Goal: Task Accomplishment & Management: Manage account settings

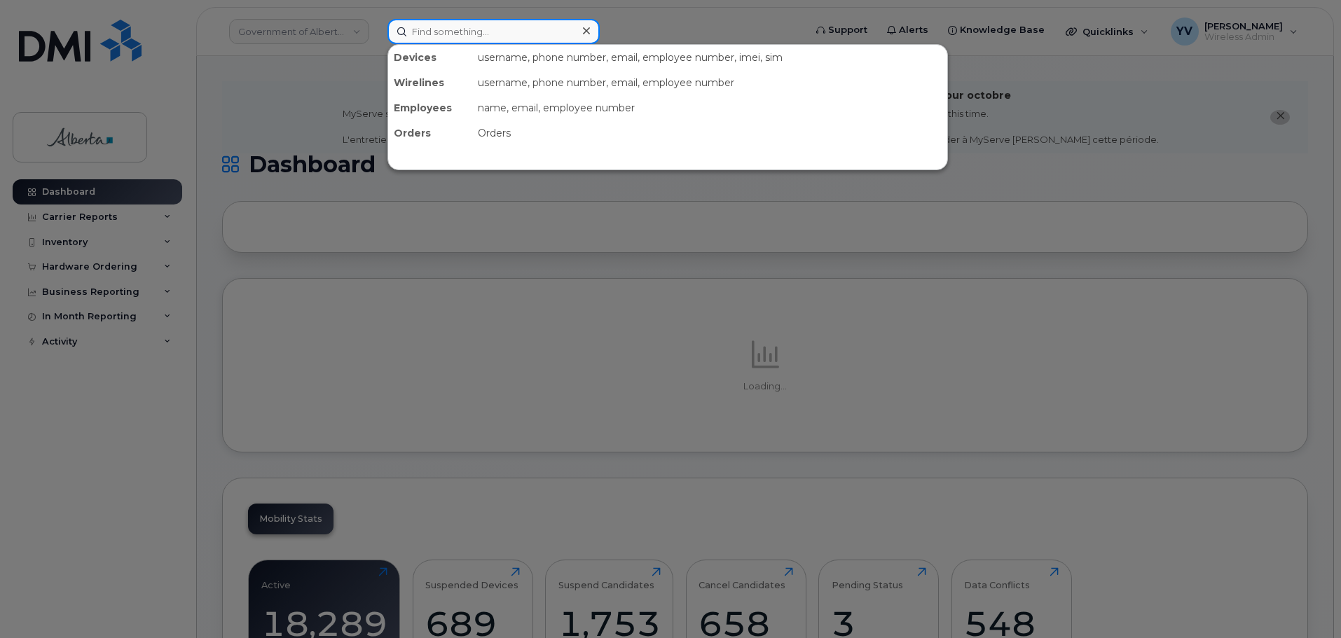
click at [428, 29] on input at bounding box center [493, 31] width 212 height 25
paste input "5873385948"
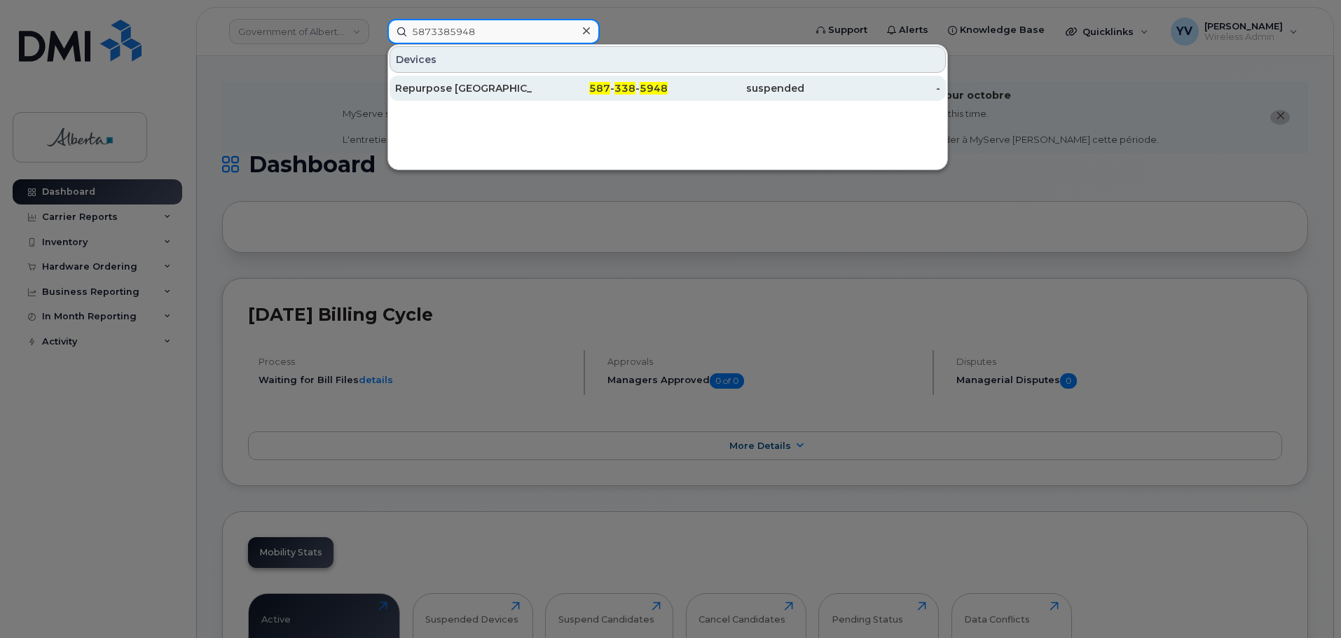
type input "5873385948"
click at [626, 85] on span "338" at bounding box center [624, 88] width 21 height 13
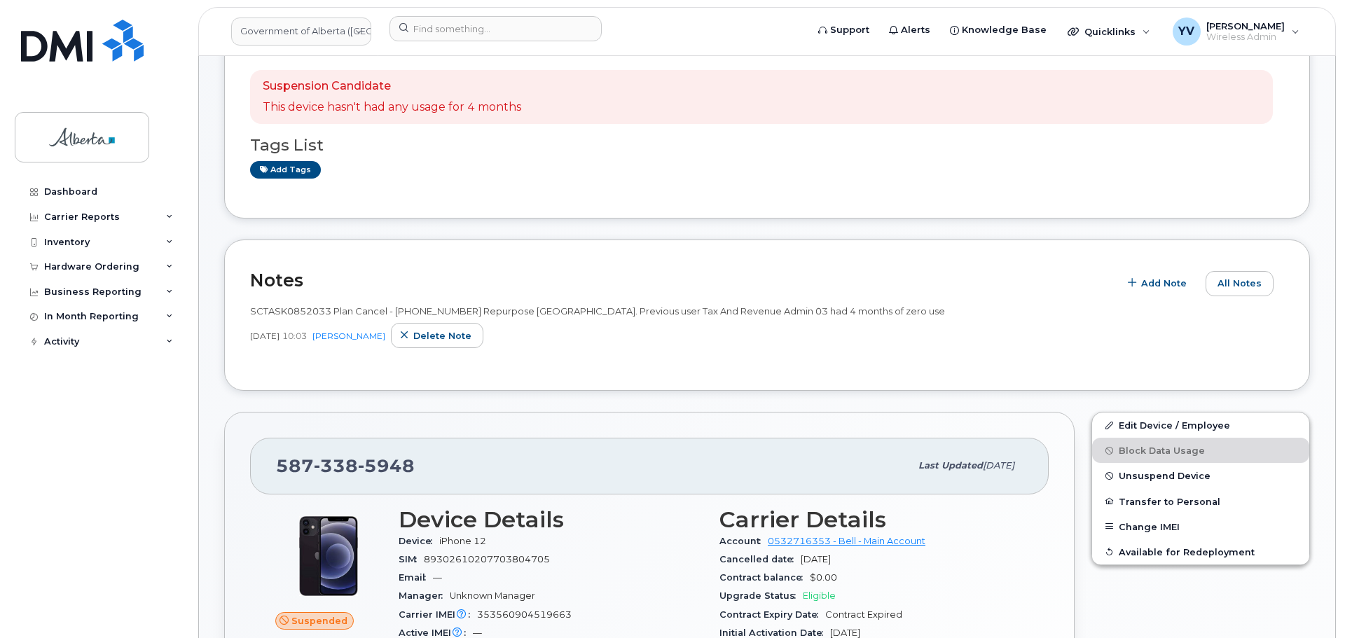
scroll to position [271, 0]
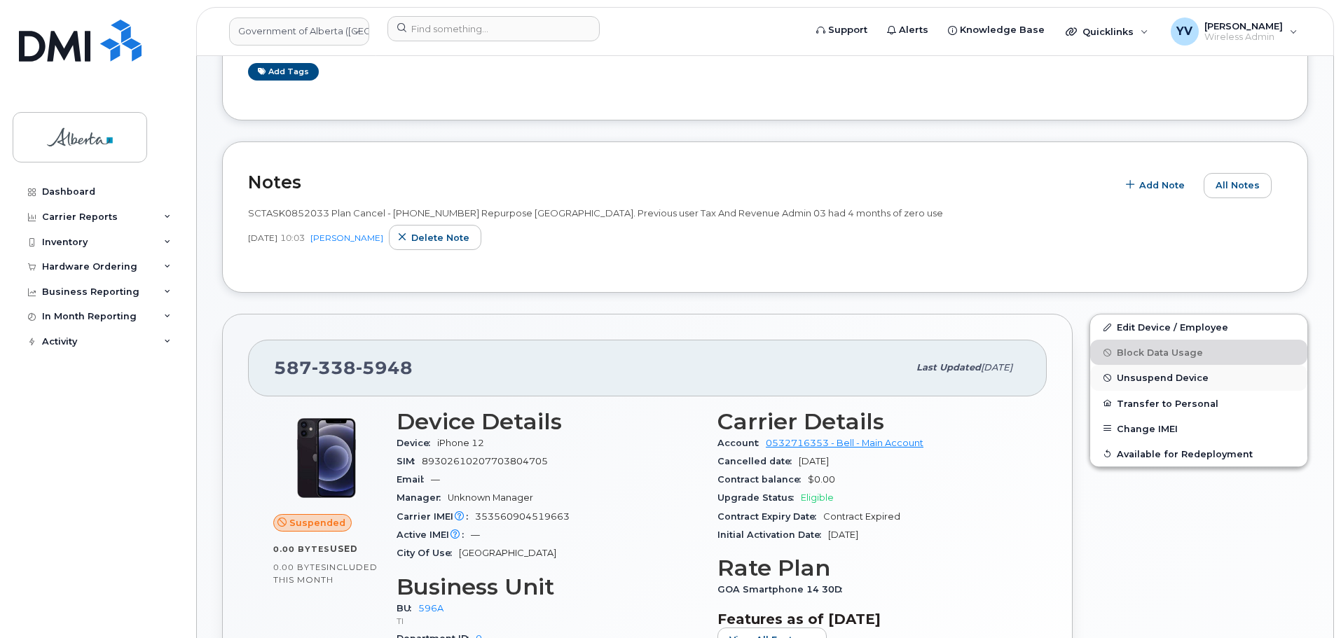
click at [1149, 375] on span "Unsuspend Device" at bounding box center [1163, 378] width 92 height 11
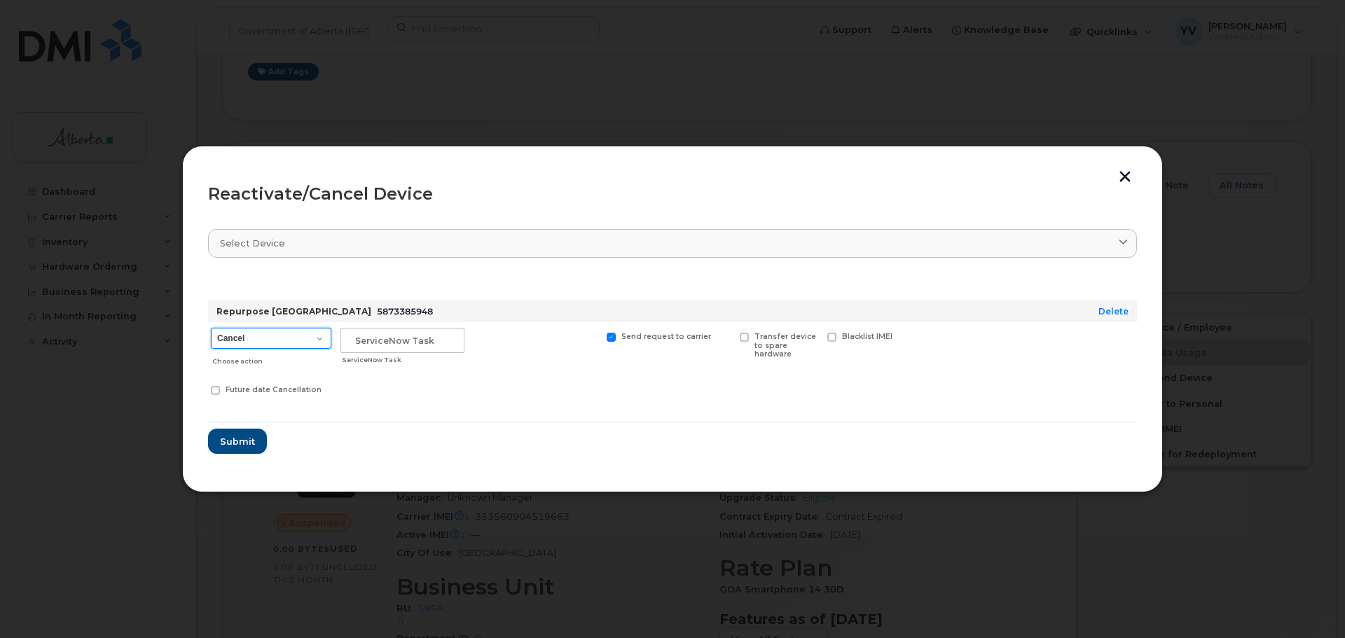
click at [319, 336] on select "Cancel Suspend - Extend Suspension Reactivate" at bounding box center [271, 338] width 120 height 21
select select "[object Object]"
click at [211, 328] on select "Cancel Suspend - Extend Suspension Reactivate" at bounding box center [271, 338] width 120 height 21
click at [364, 346] on input "text" at bounding box center [402, 340] width 124 height 25
paste input "SCTASK0856870"
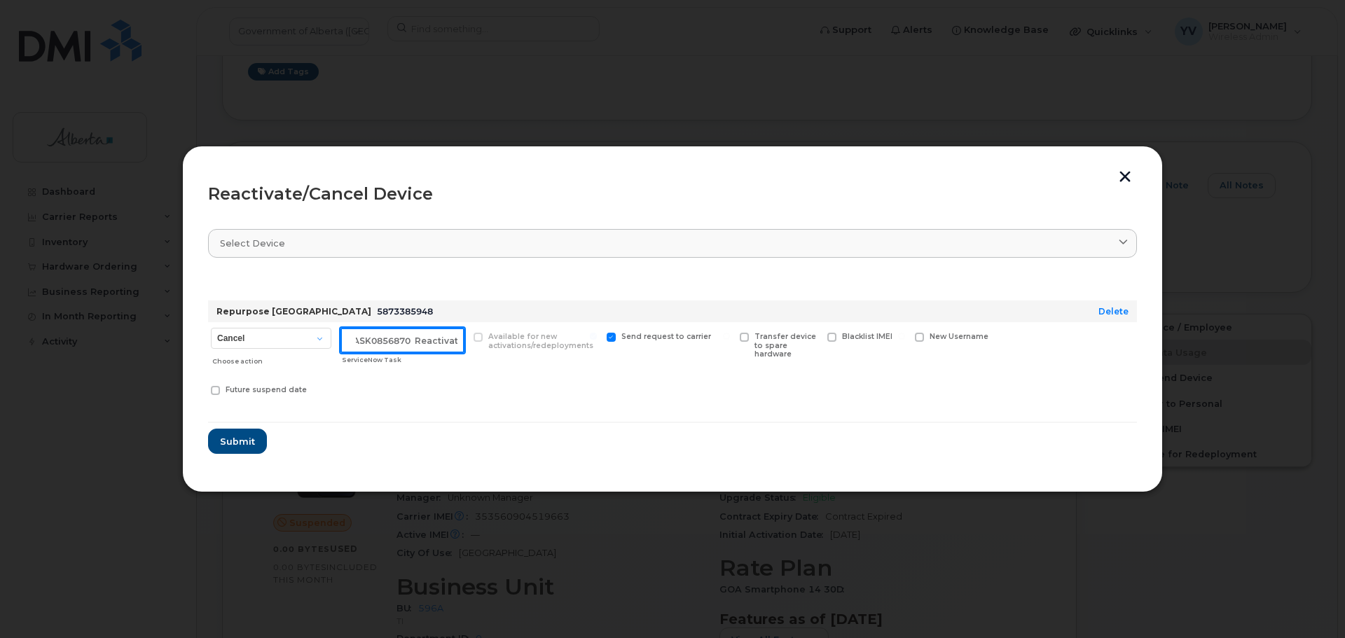
scroll to position [0, 26]
type input "SCTASK0856870 Reactivate"
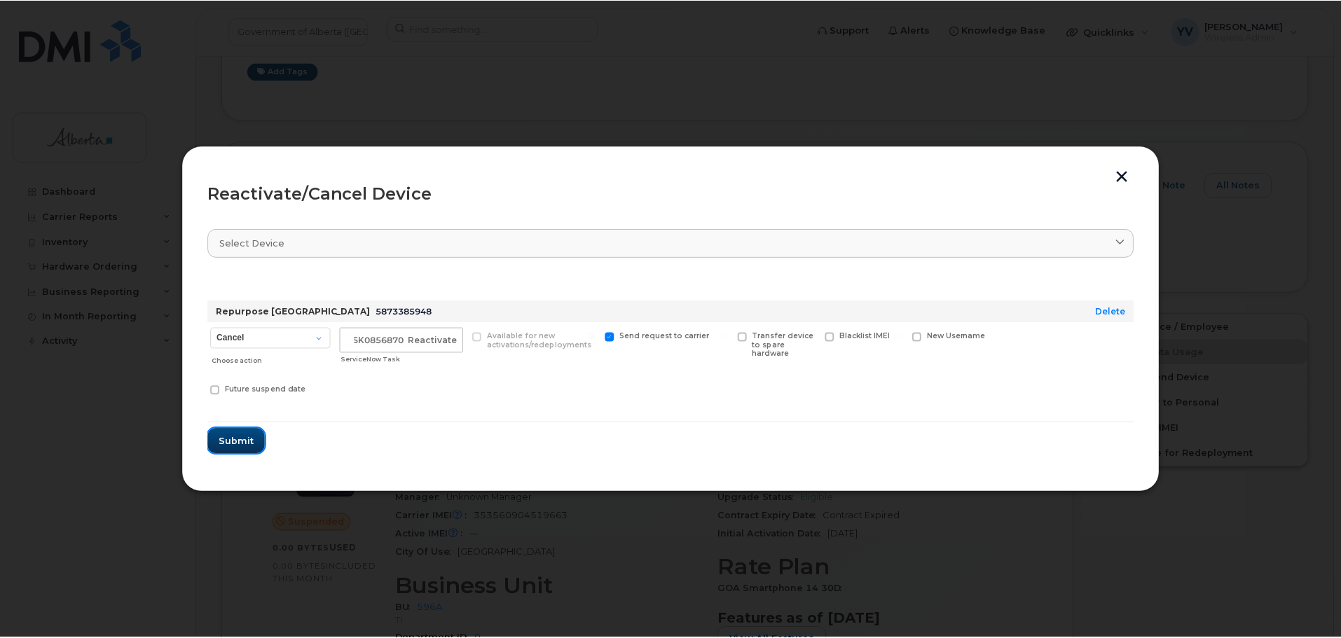
scroll to position [0, 0]
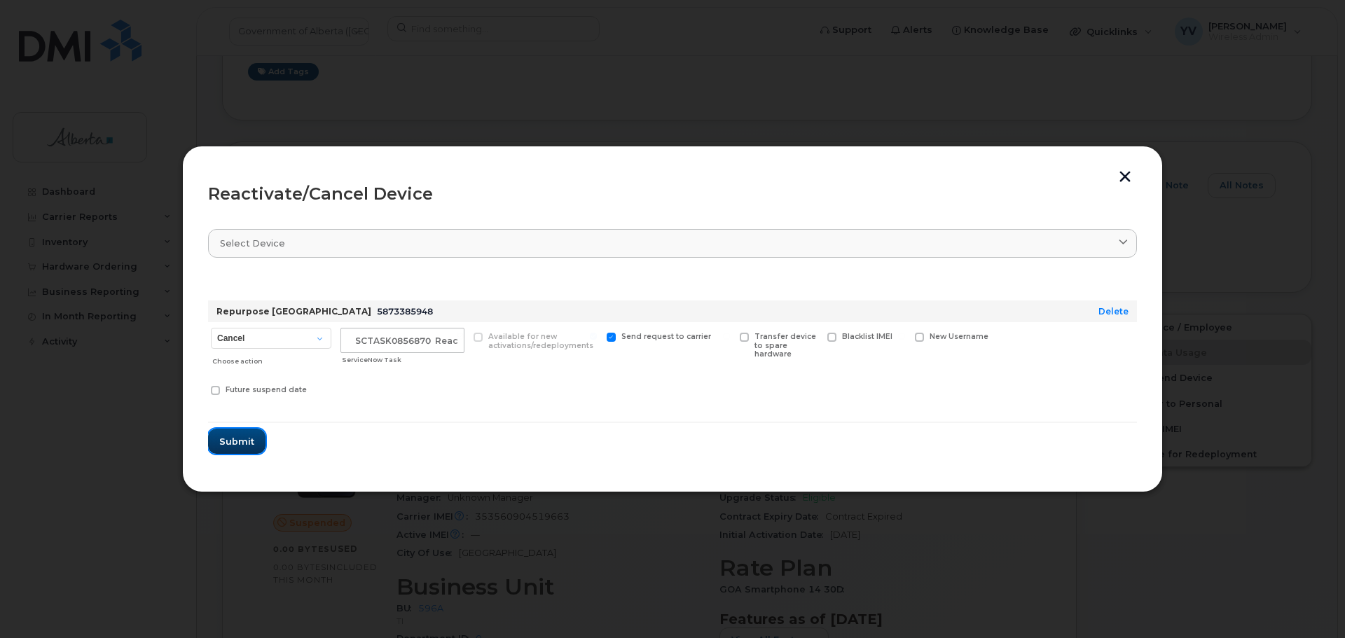
click at [235, 437] on span "Submit" at bounding box center [236, 441] width 35 height 13
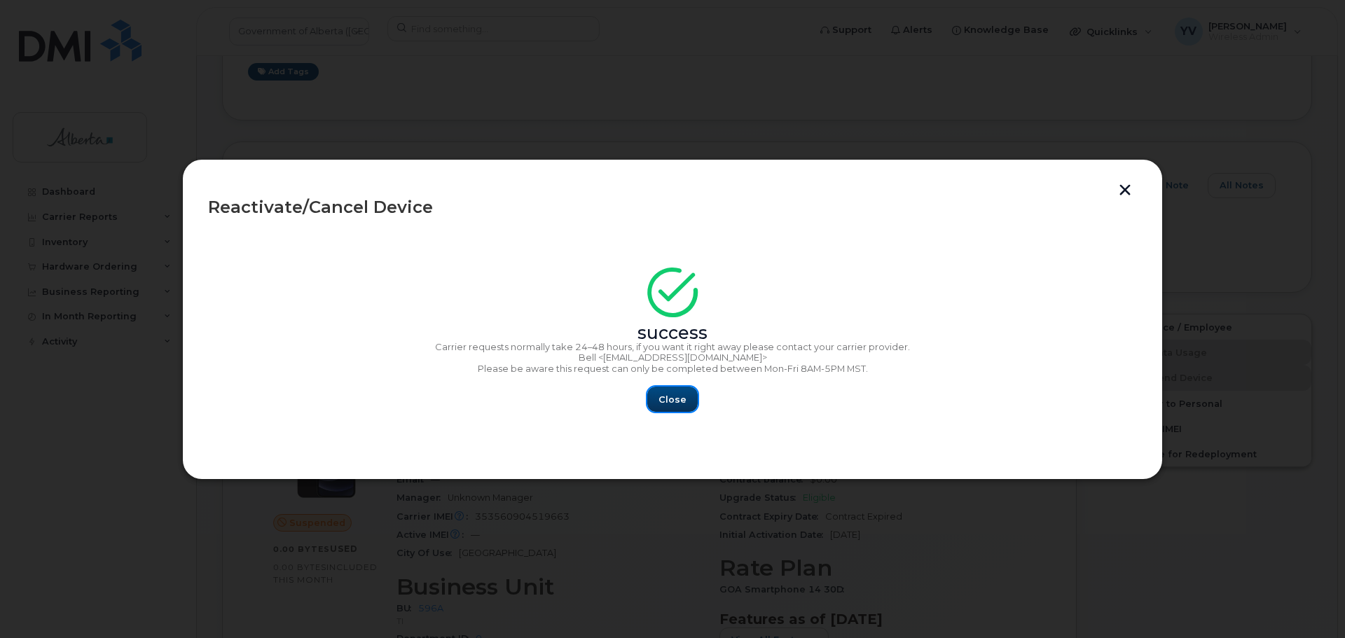
click at [670, 394] on span "Close" at bounding box center [672, 399] width 28 height 13
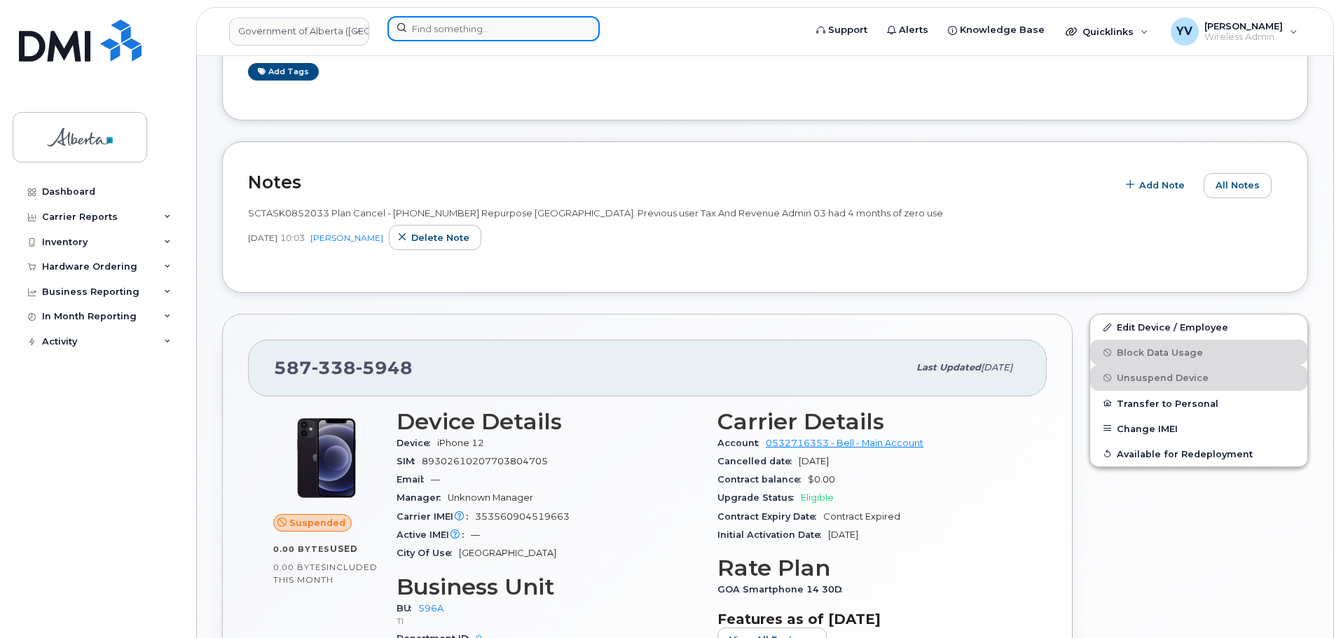
click at [426, 32] on input at bounding box center [493, 28] width 212 height 25
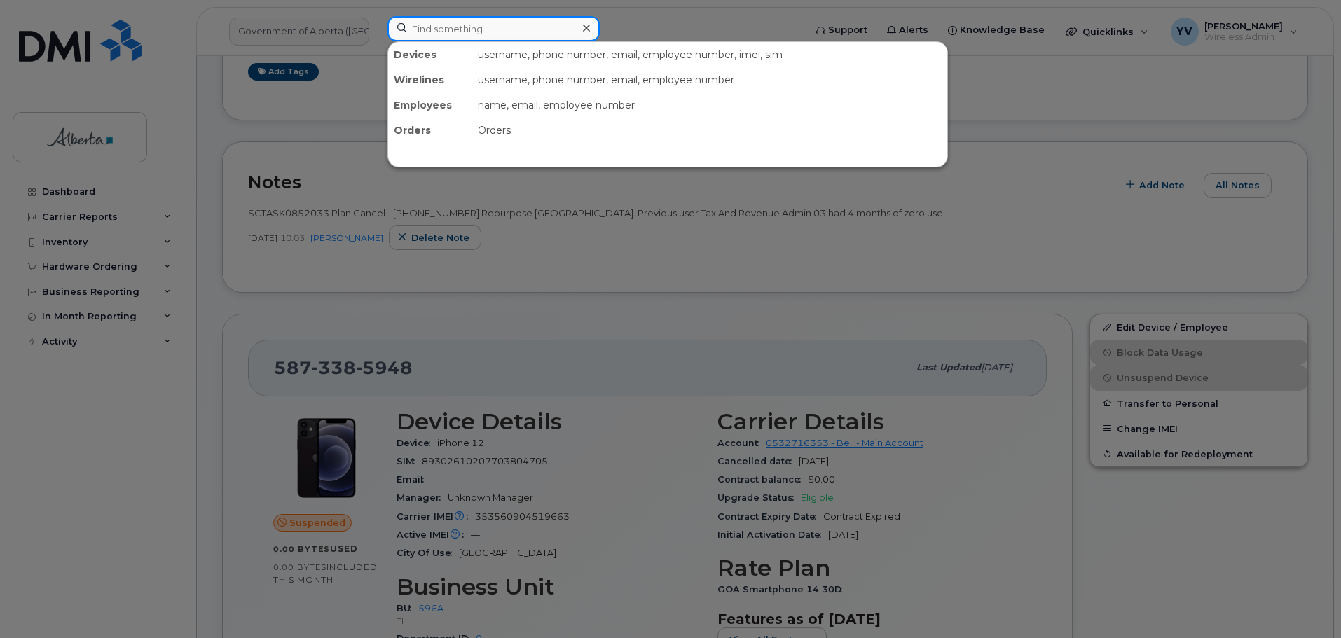
paste input "7802428551"
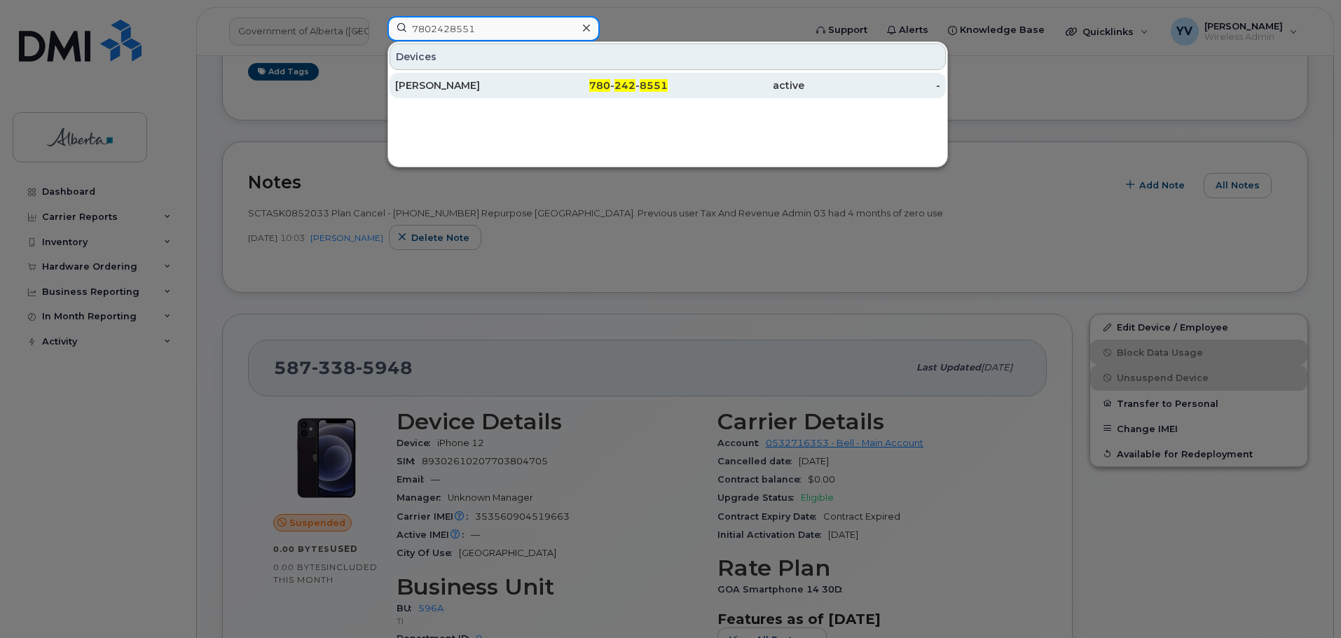
type input "7802428551"
click at [628, 83] on span "242" at bounding box center [624, 85] width 21 height 13
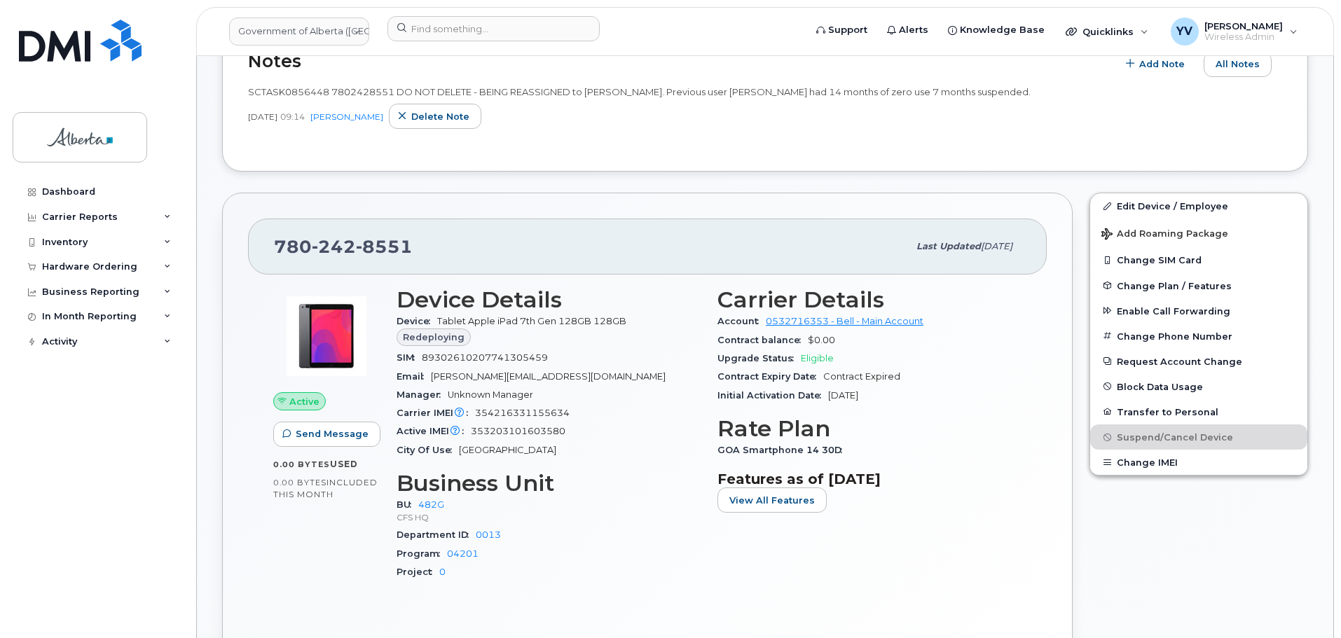
scroll to position [583, 0]
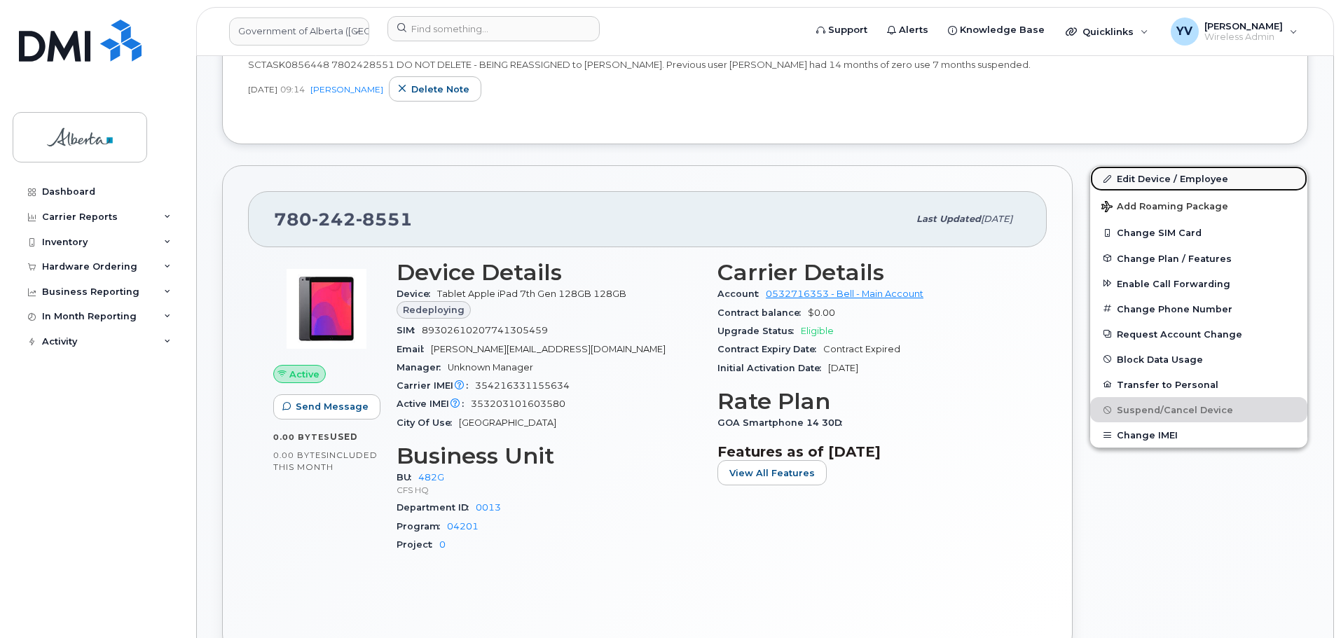
click at [1135, 174] on link "Edit Device / Employee" at bounding box center [1198, 178] width 217 height 25
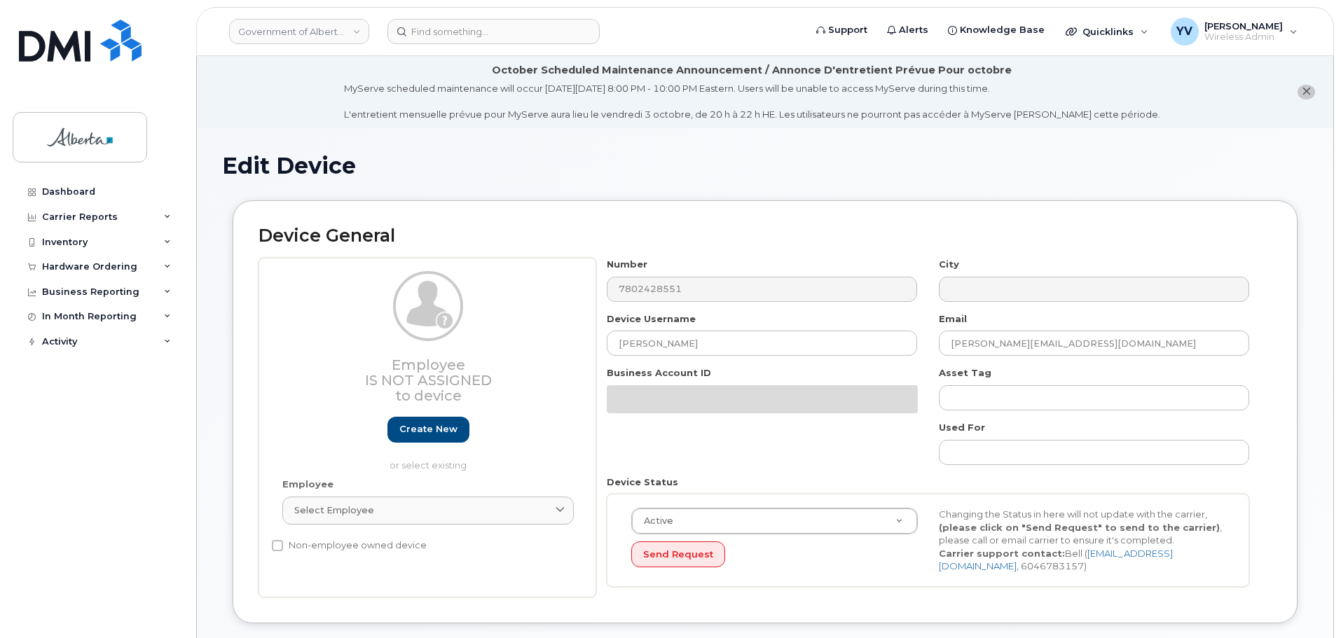
select select "4120337"
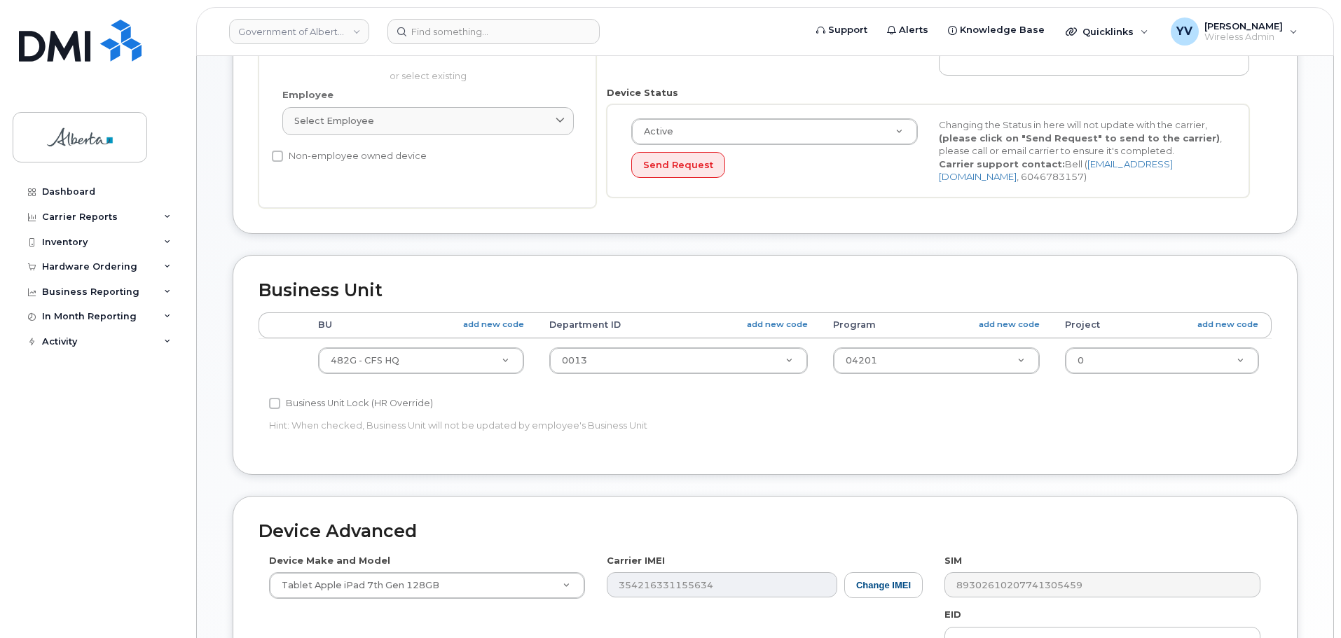
scroll to position [460, 0]
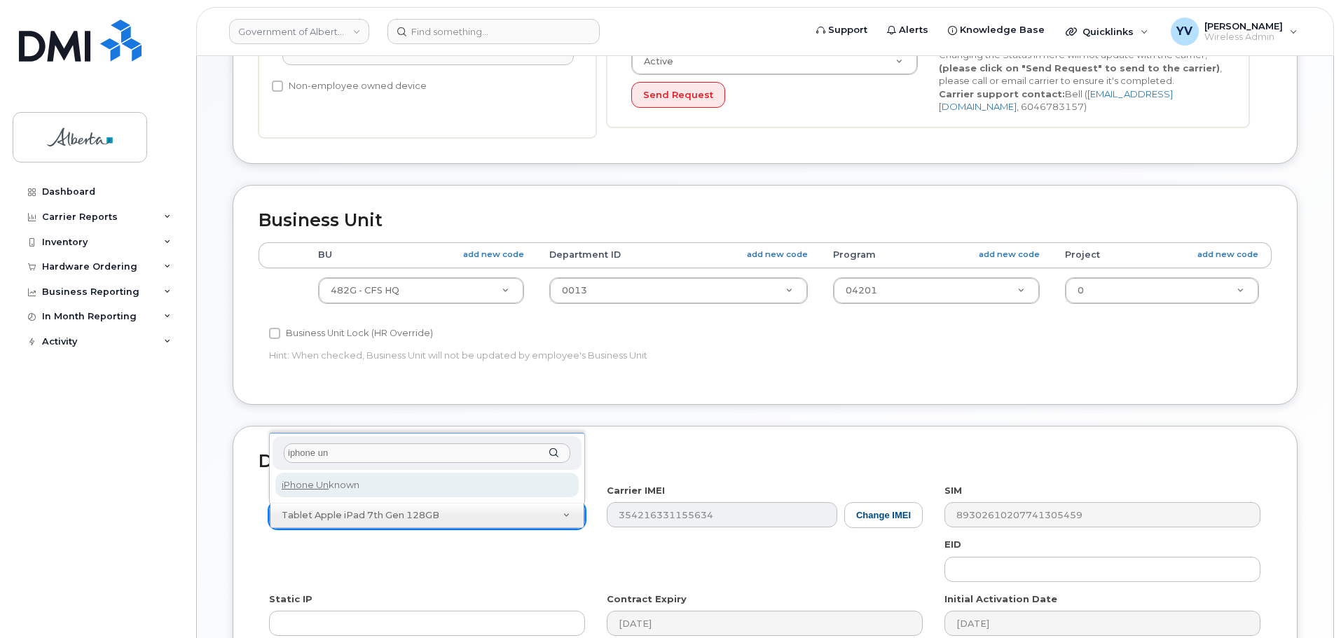
type input "iphone un"
select select "185"
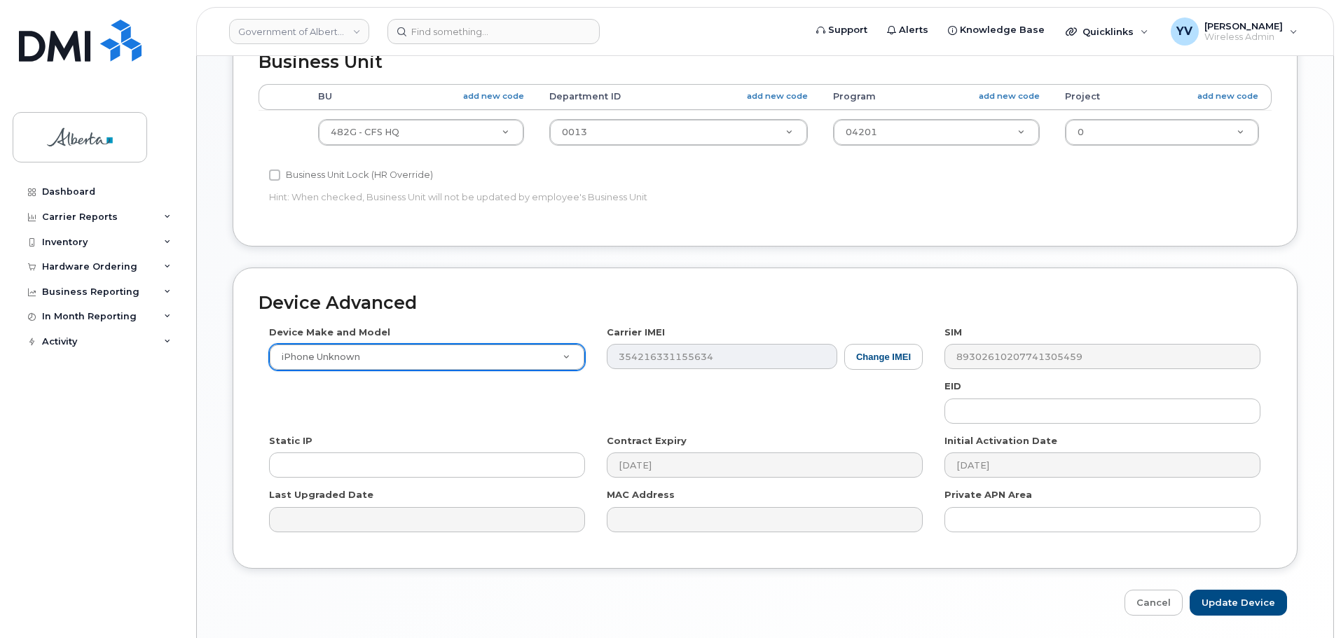
scroll to position [665, 0]
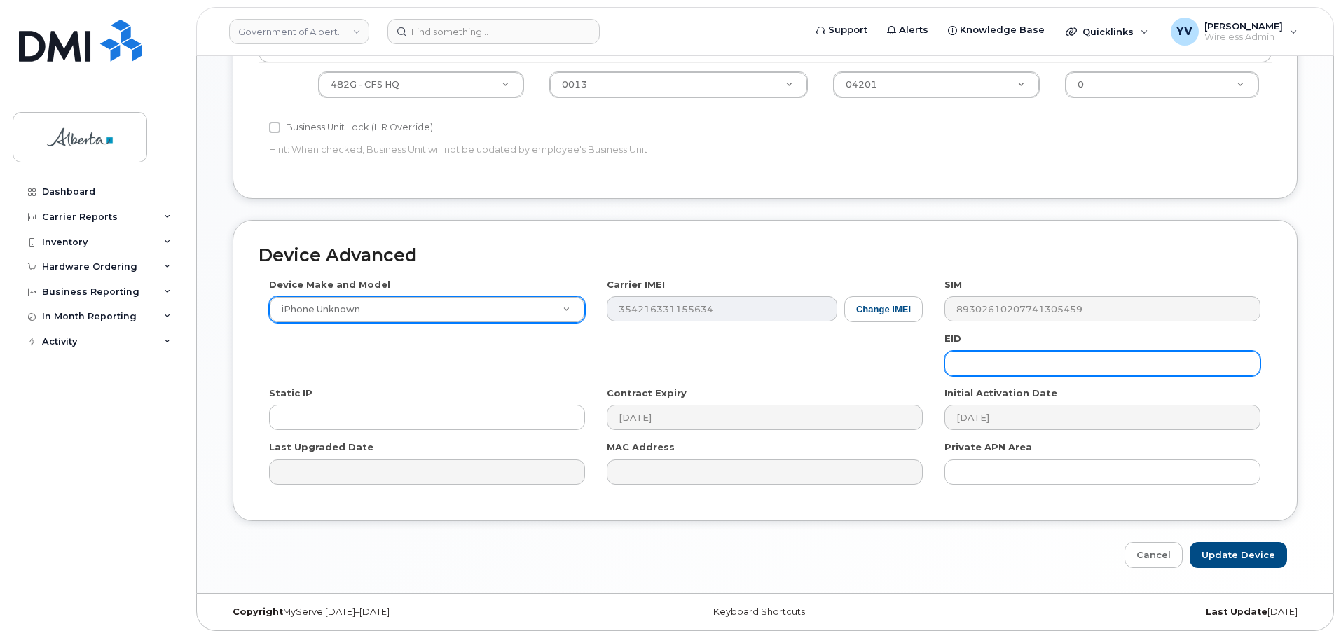
click at [960, 359] on input "text" at bounding box center [1102, 363] width 316 height 25
paste input "89043052010008887025010312355705"
type input "89043052010008887025010312355705"
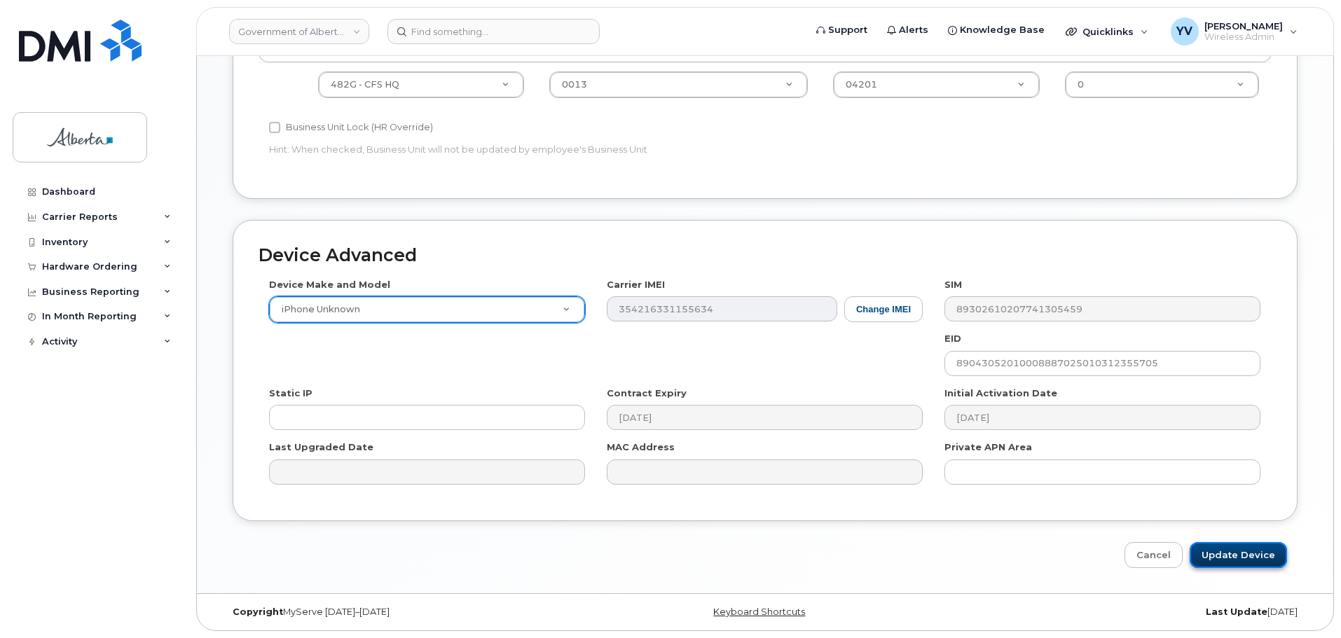
click at [1231, 548] on input "Update Device" at bounding box center [1237, 555] width 97 height 26
type input "Saving..."
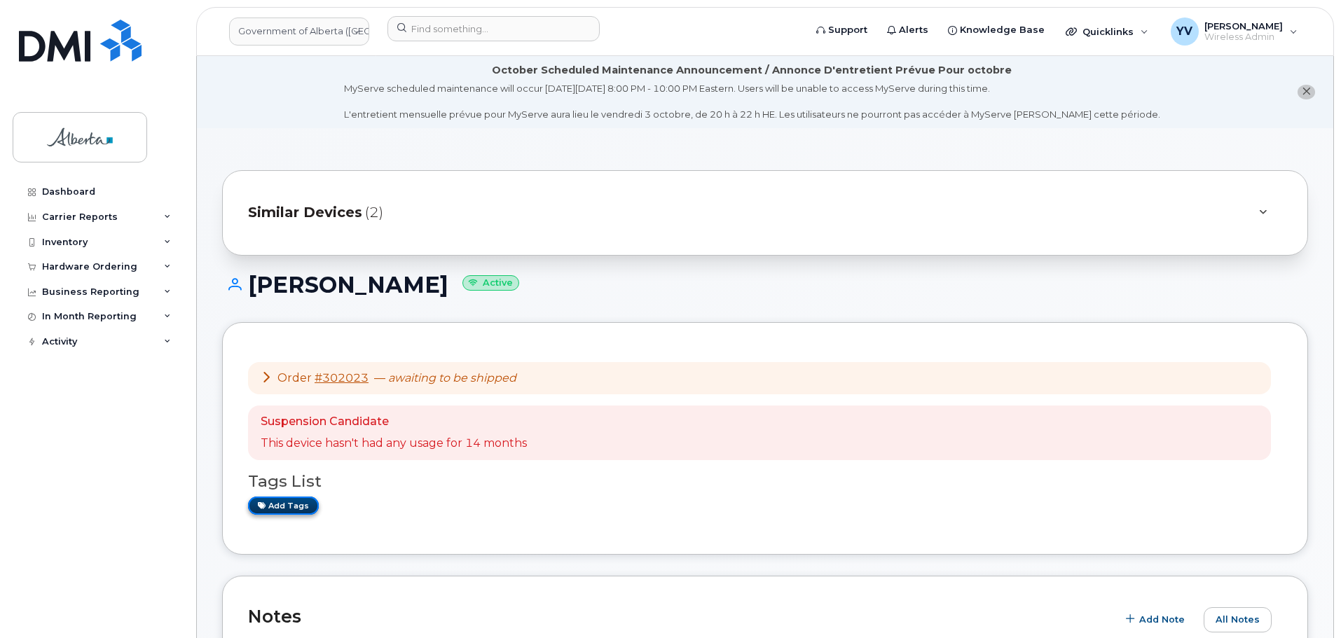
click at [284, 499] on link "Add tags" at bounding box center [283, 506] width 71 height 18
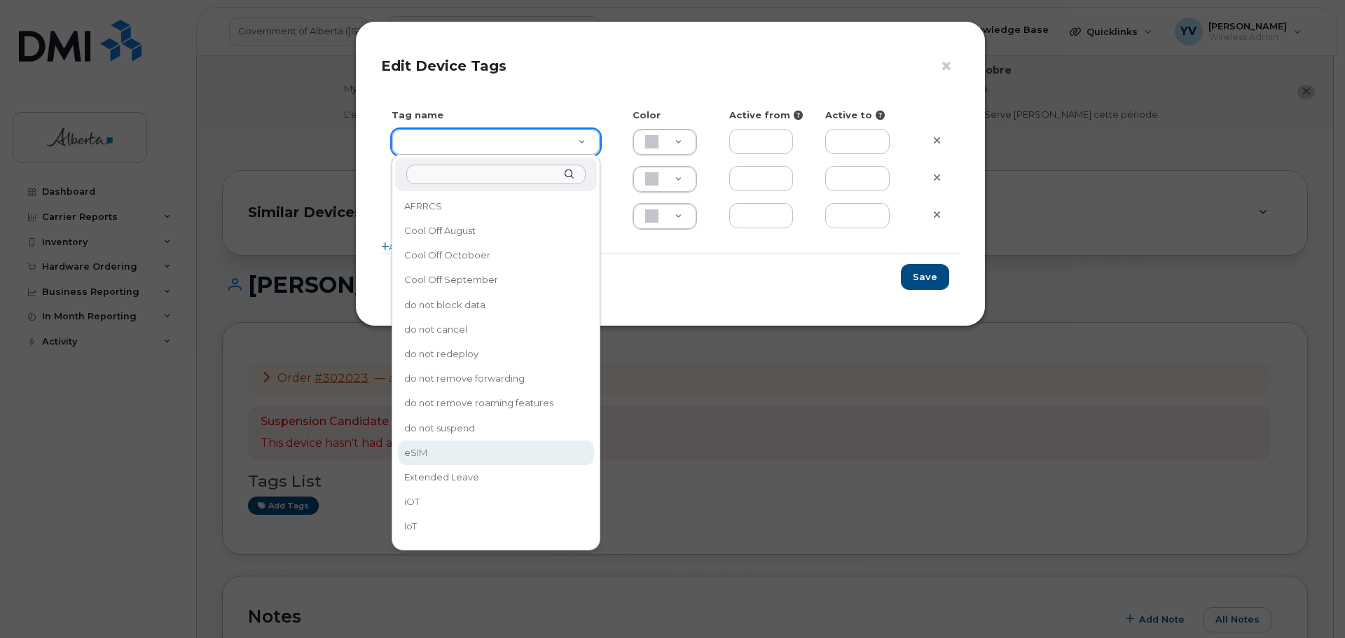
type input "eSIM"
type input "D6CDC1"
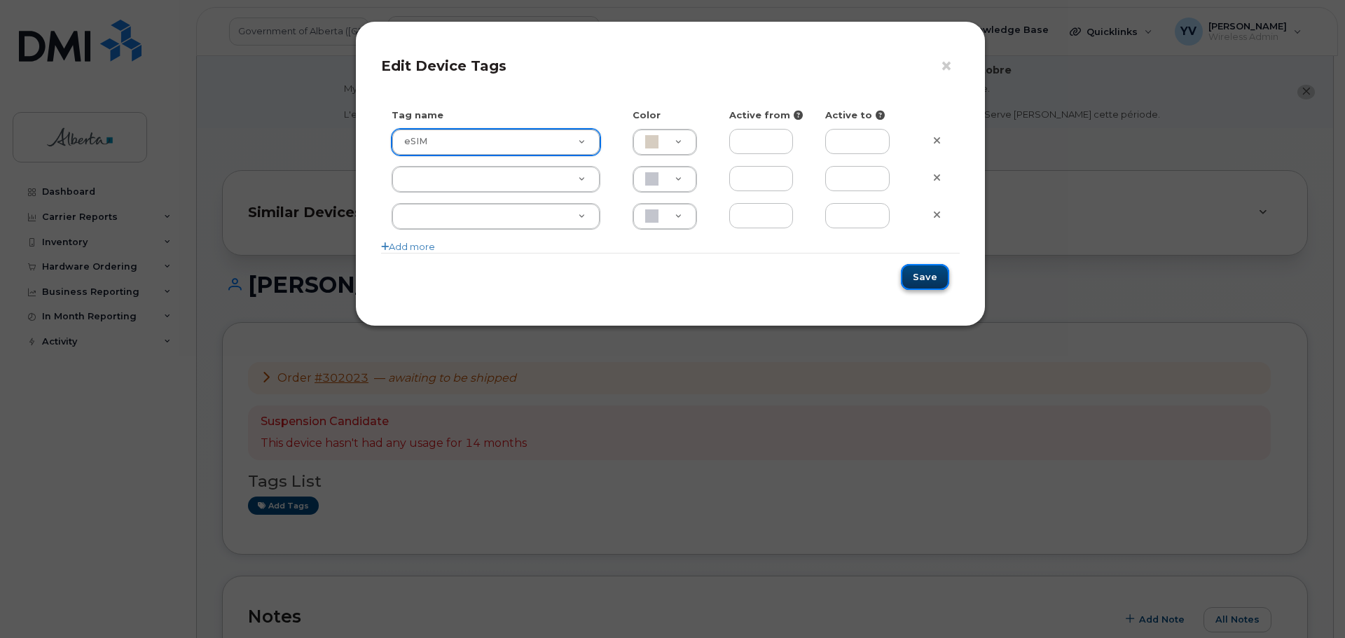
click at [927, 272] on button "Save" at bounding box center [925, 277] width 48 height 26
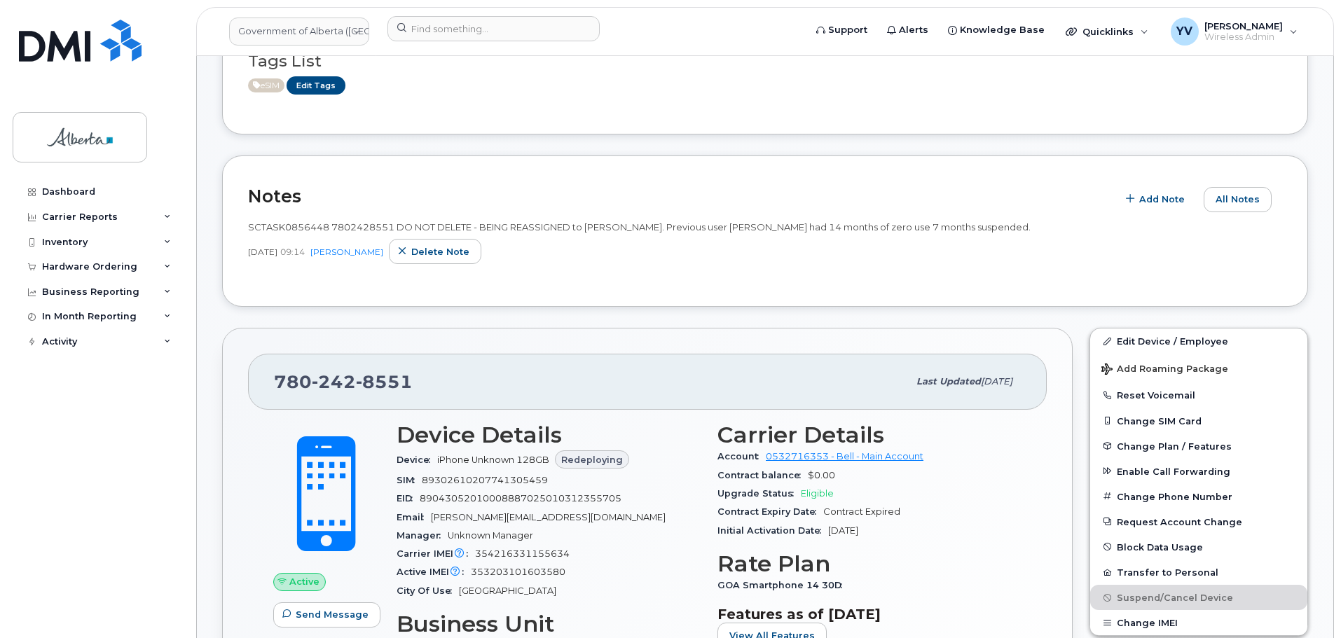
scroll to position [847, 0]
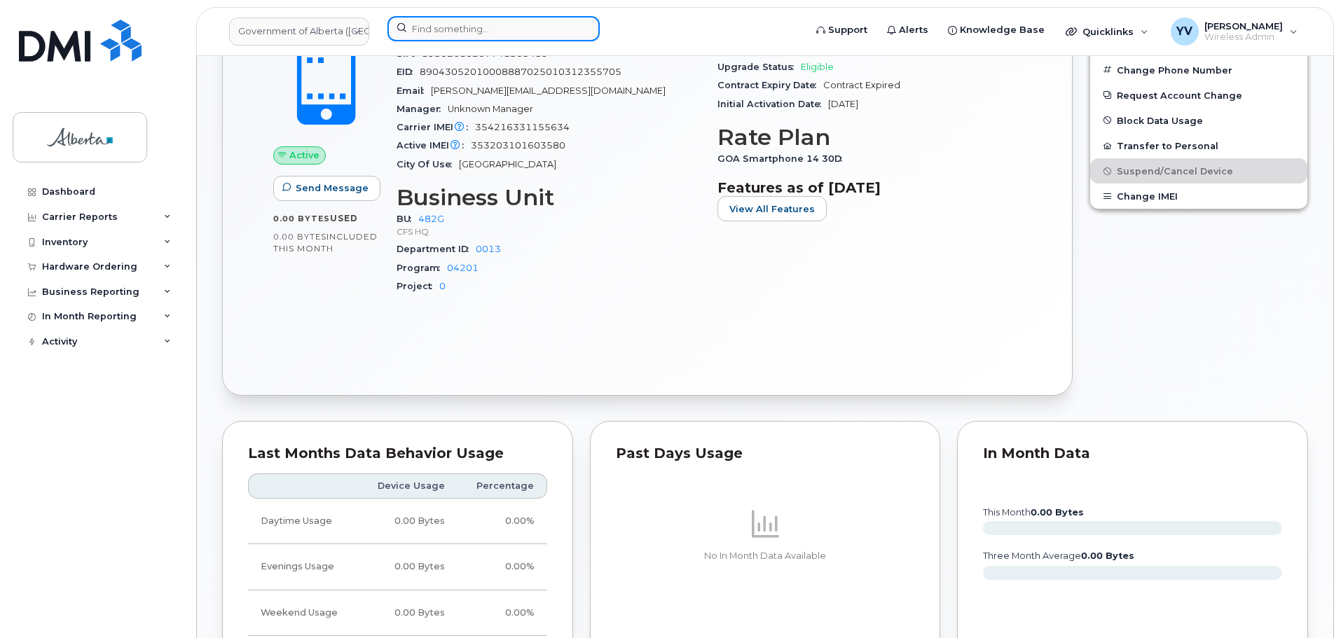
click at [437, 29] on input at bounding box center [493, 28] width 212 height 25
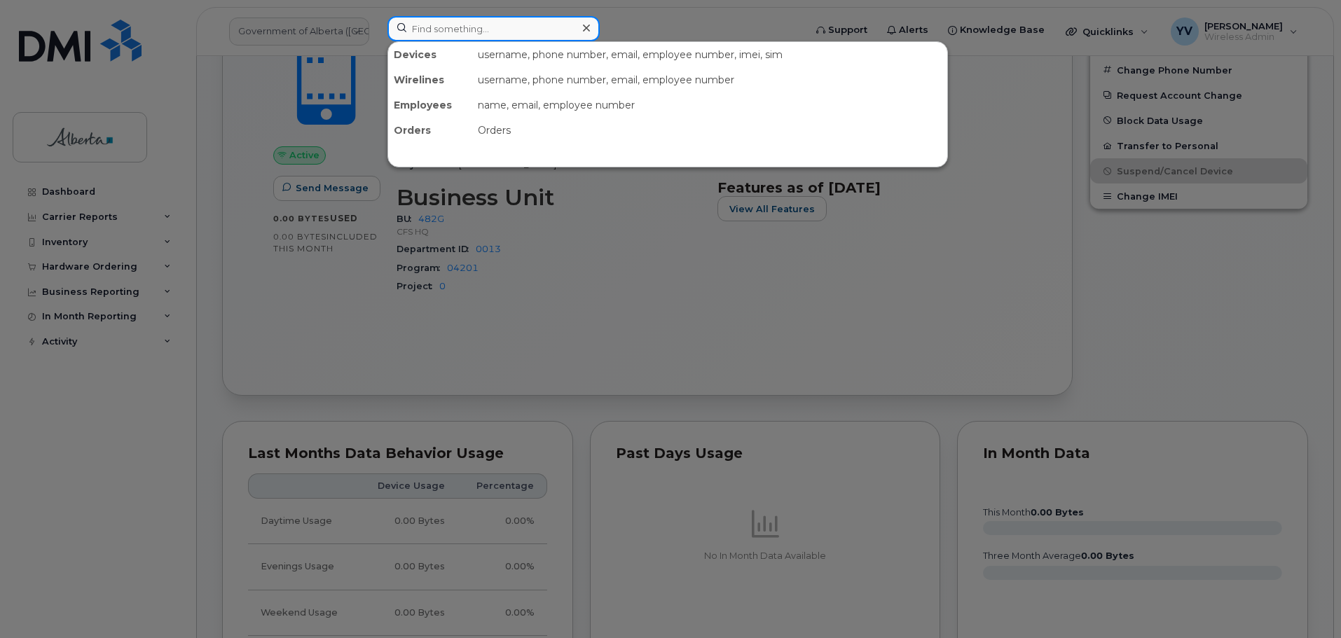
paste input "5873403864"
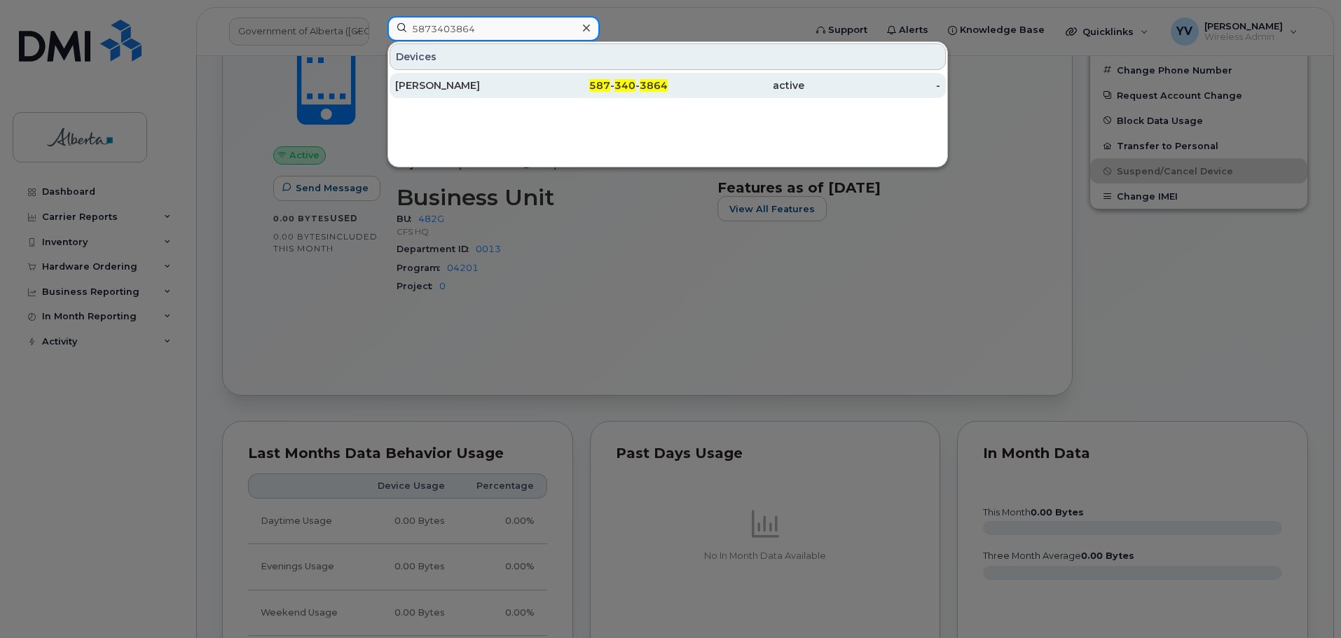
type input "5873403864"
click at [651, 83] on span "3864" at bounding box center [654, 85] width 28 height 13
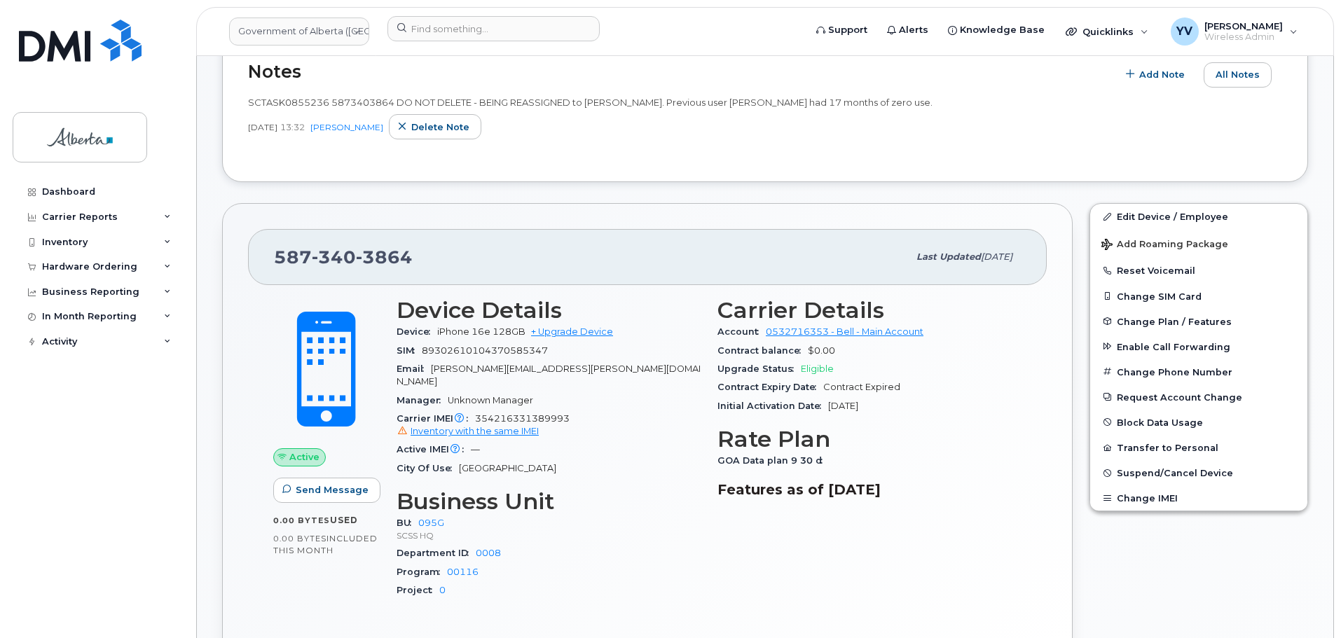
scroll to position [468, 0]
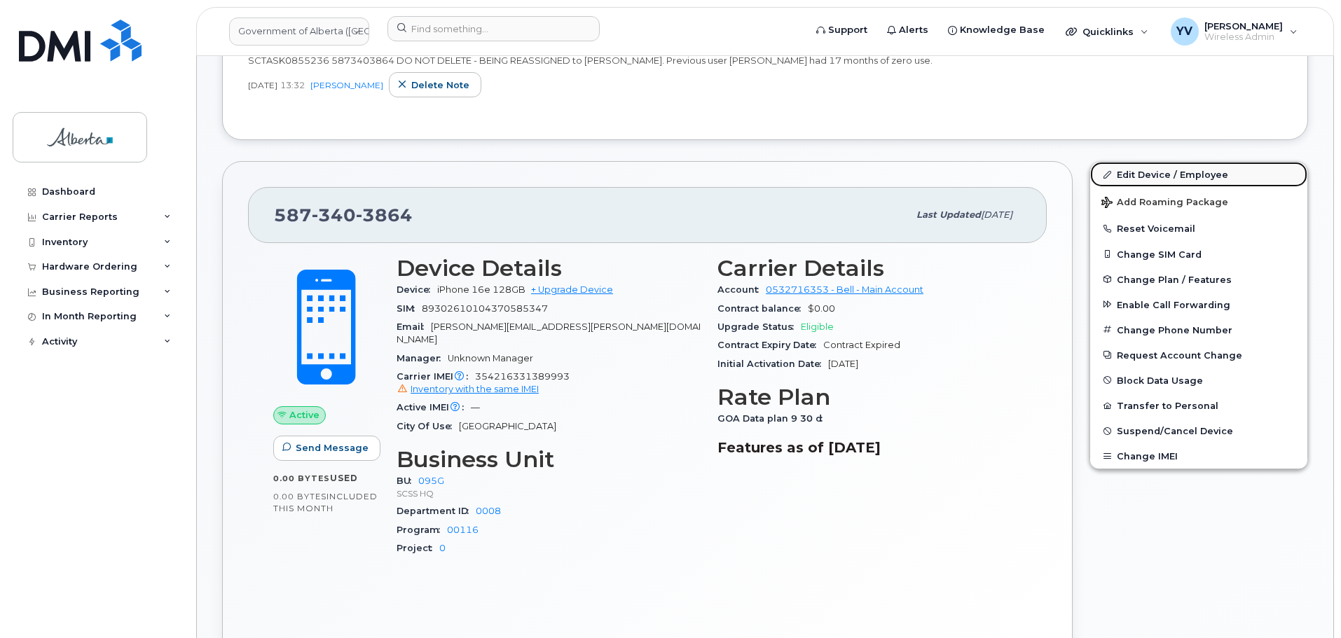
click at [1170, 169] on link "Edit Device / Employee" at bounding box center [1198, 174] width 217 height 25
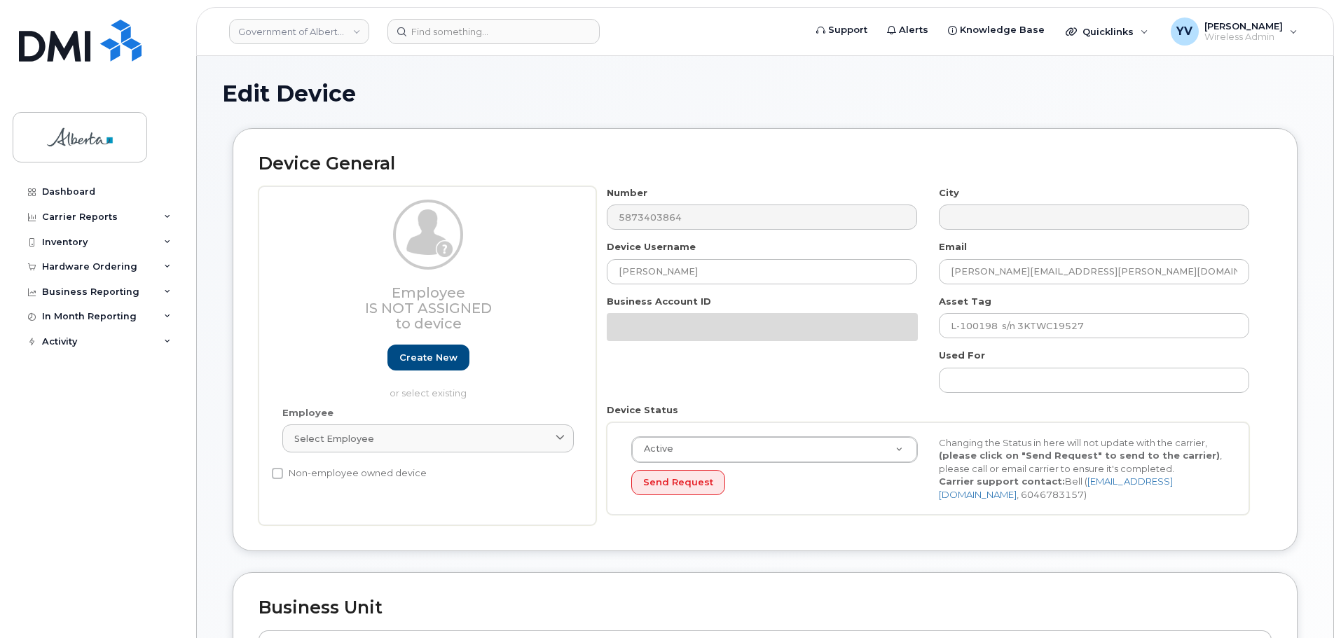
select select "4120333"
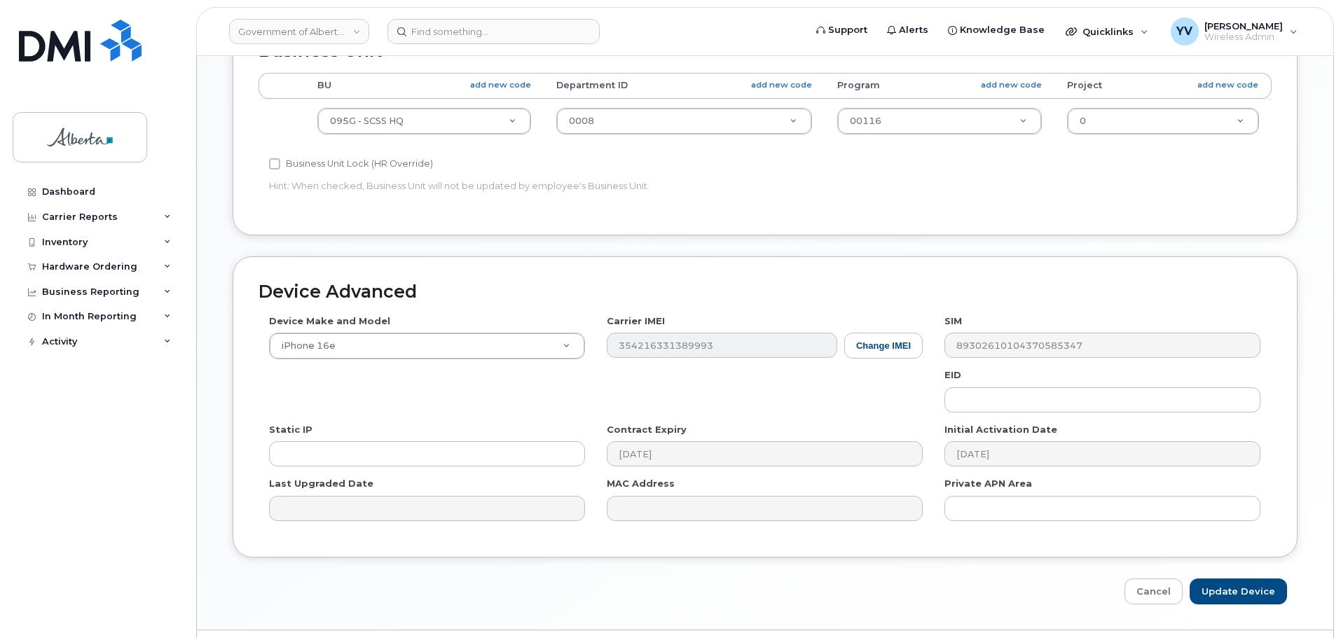
scroll to position [665, 0]
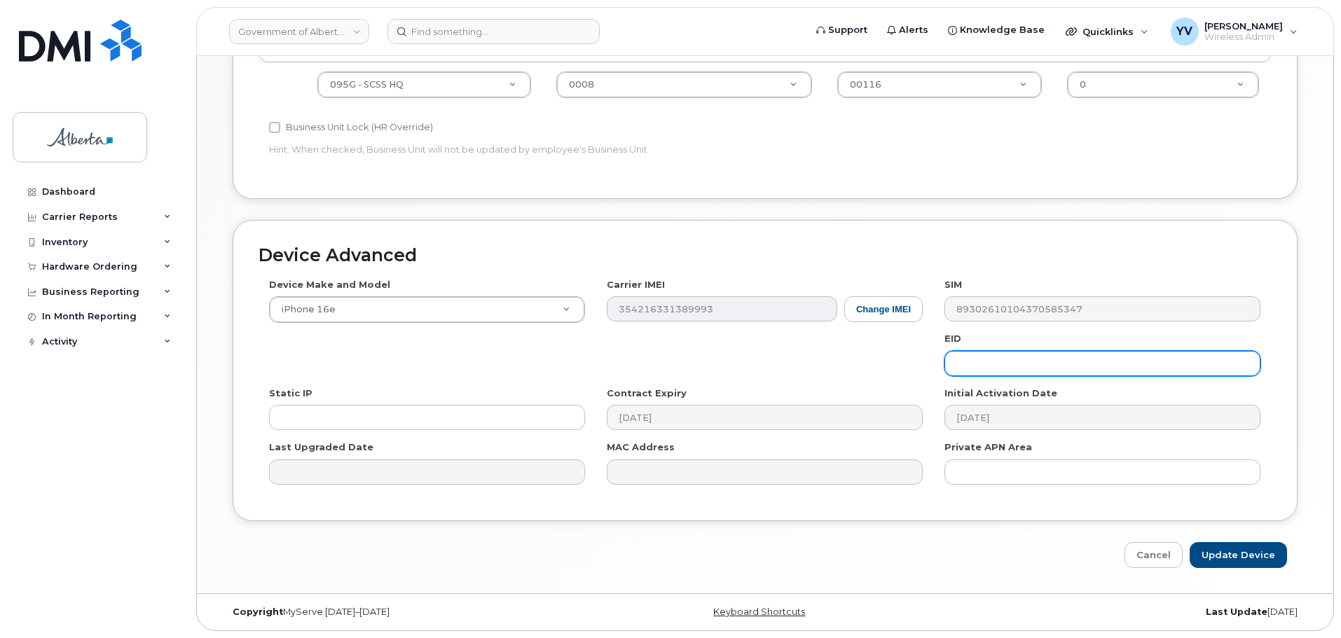
click at [986, 359] on input "text" at bounding box center [1102, 363] width 316 height 25
paste input "89043052010008887025010318192777"
type input "89043052010008887025010318192777"
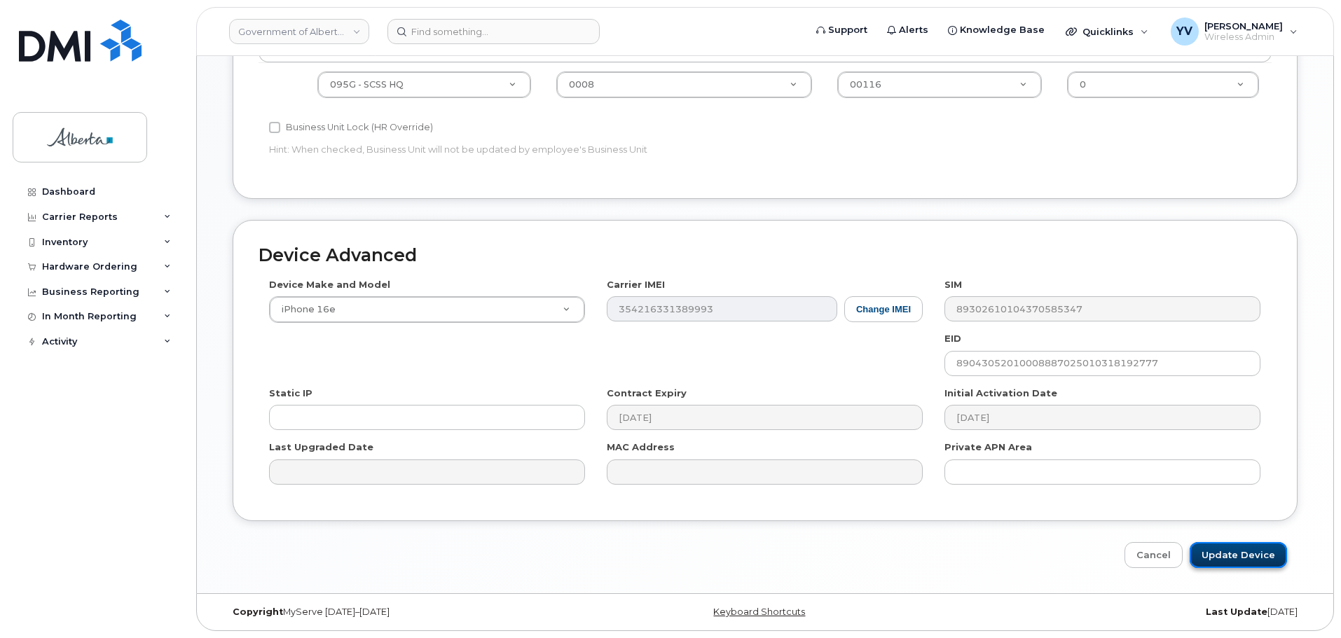
click at [1253, 556] on input "Update Device" at bounding box center [1237, 555] width 97 height 26
type input "Saving..."
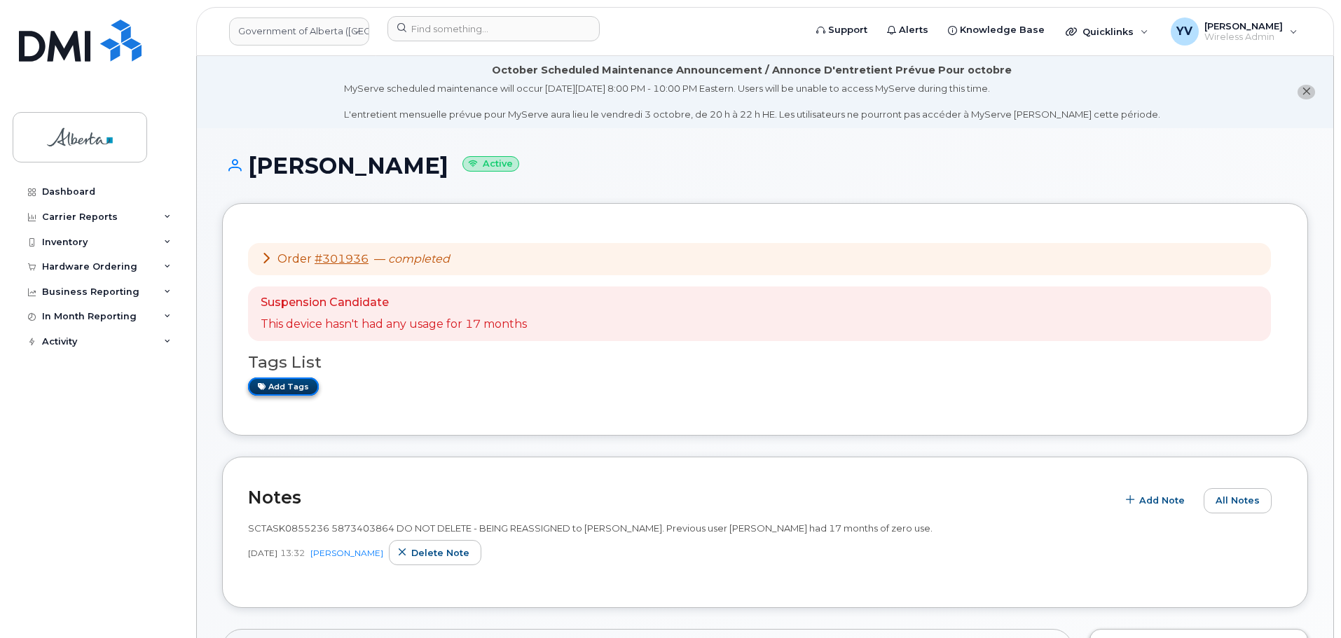
click at [277, 387] on link "Add tags" at bounding box center [283, 387] width 71 height 18
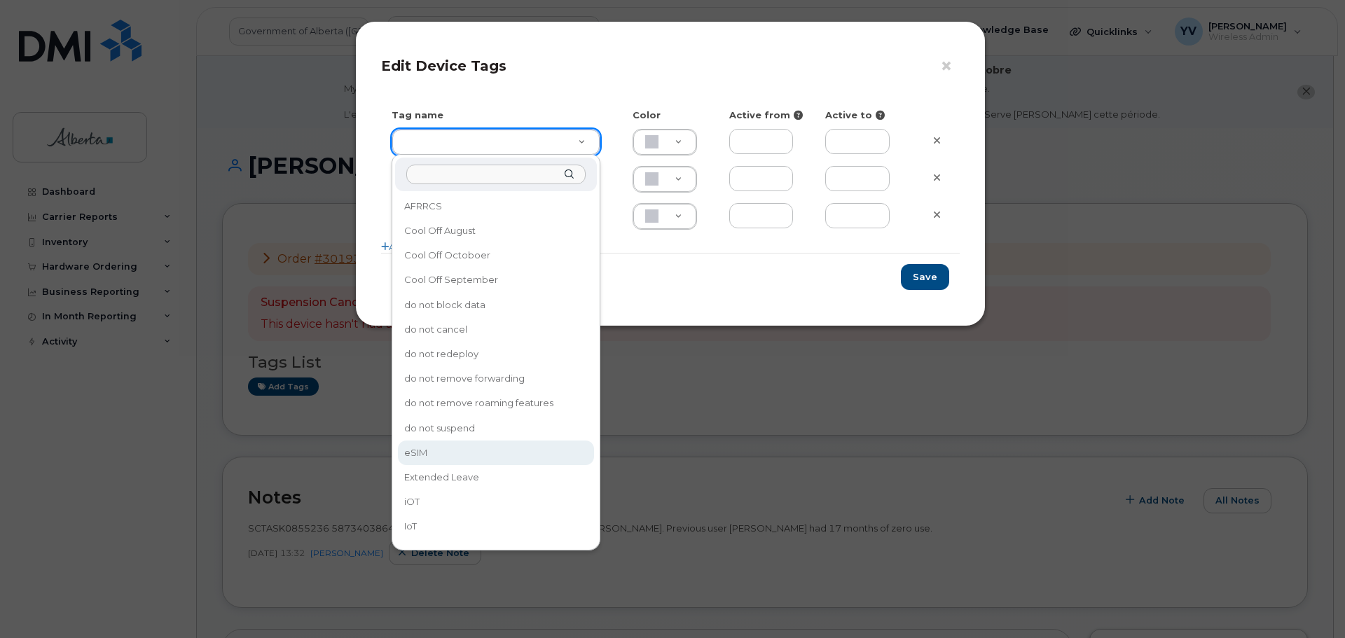
type input "eSIM"
type input "D6CDC1"
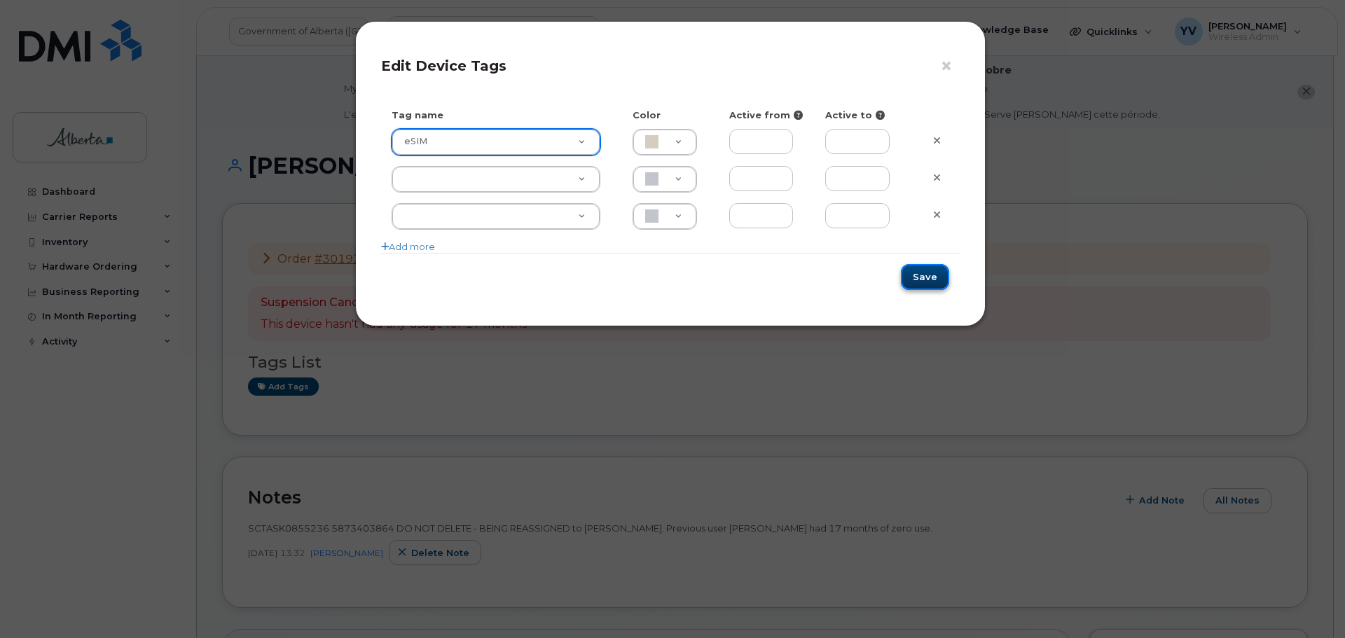
click at [936, 272] on button "Save" at bounding box center [925, 277] width 48 height 26
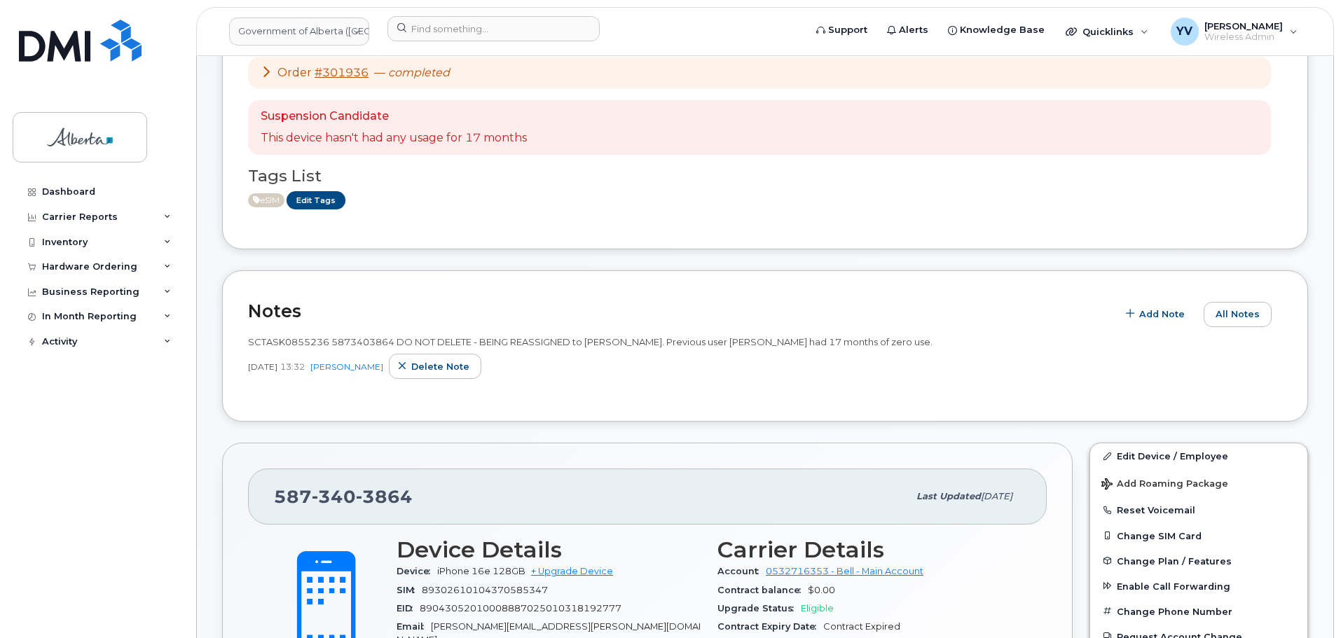
scroll to position [231, 0]
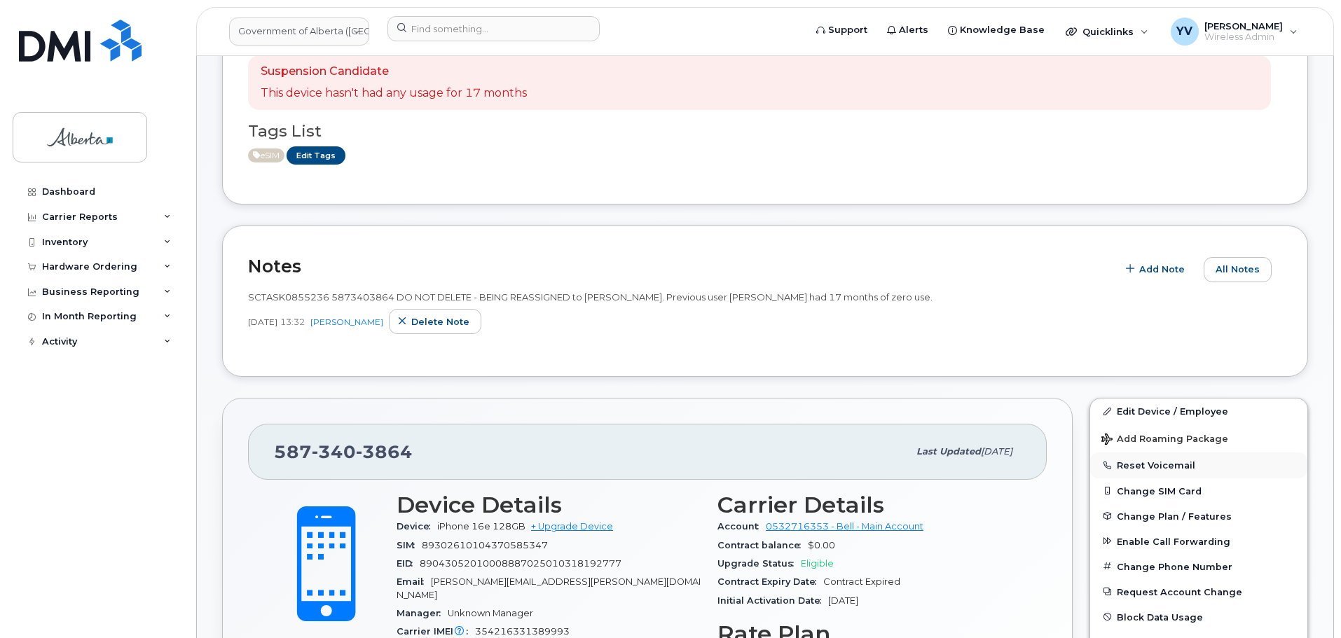
click at [1161, 464] on button "Reset Voicemail" at bounding box center [1198, 465] width 217 height 25
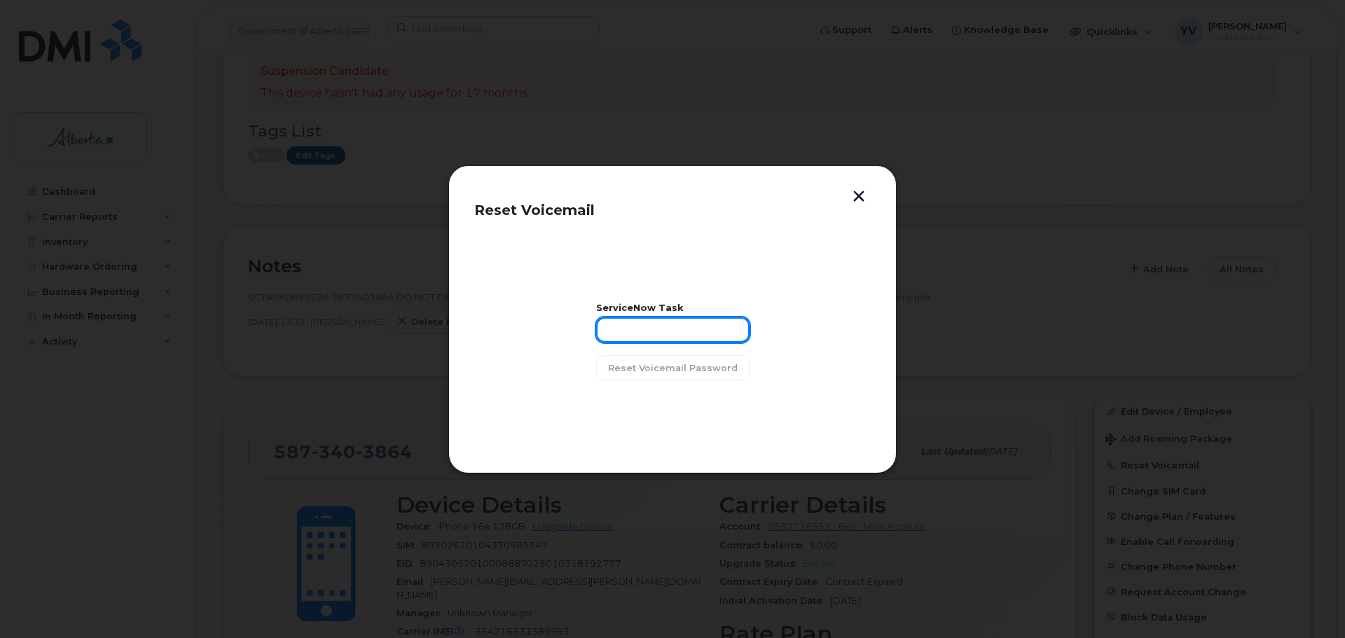
click at [633, 329] on input "text" at bounding box center [672, 329] width 153 height 25
paste input "SCTASK0855236"
type input "SCTASK0855236"
click at [656, 370] on span "Reset Voicemail Password" at bounding box center [673, 367] width 130 height 13
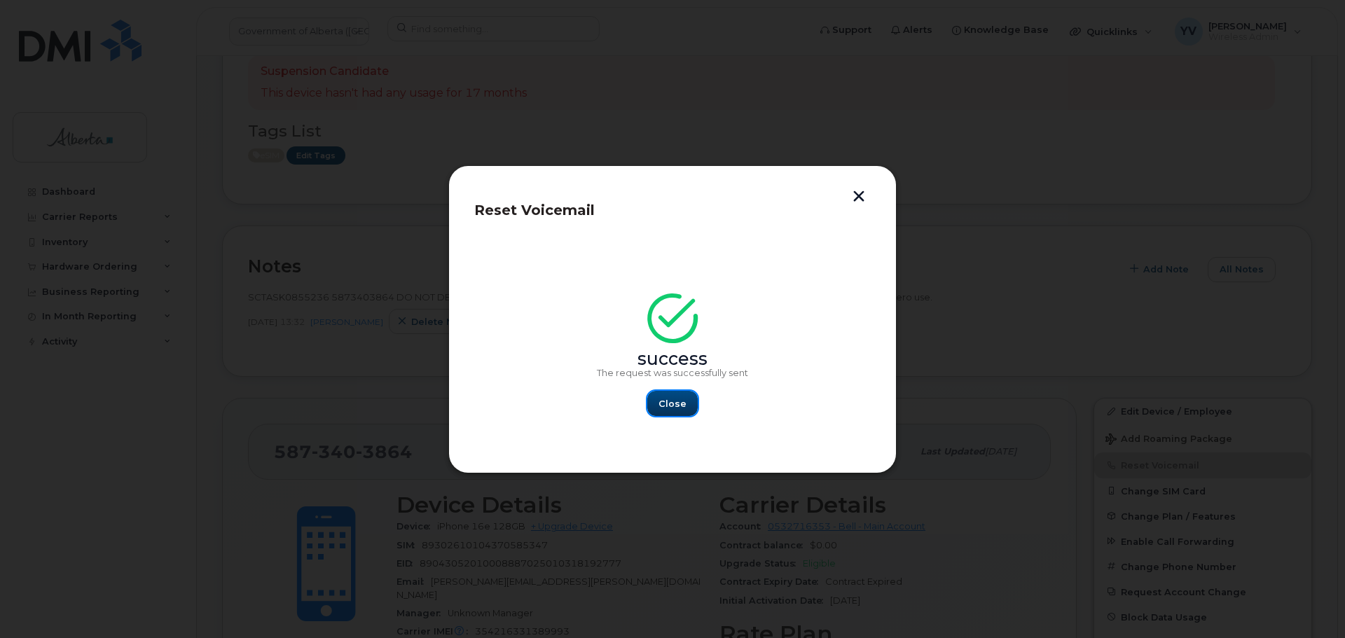
click at [665, 395] on button "Close" at bounding box center [672, 403] width 50 height 25
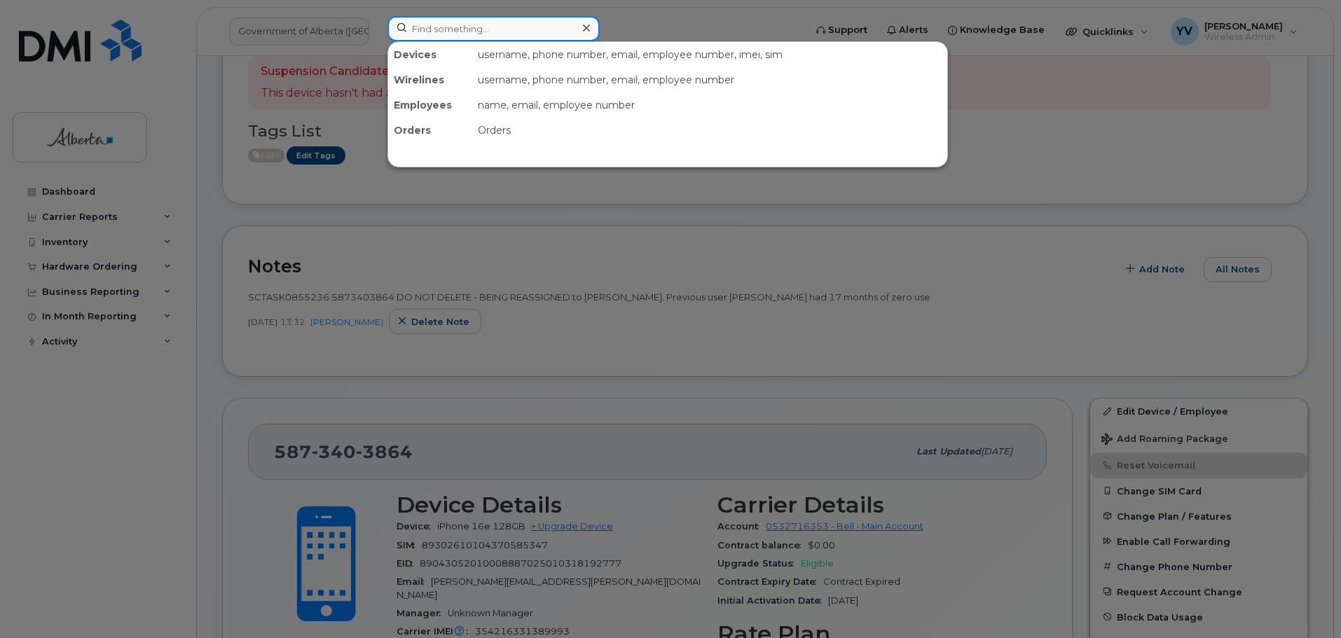
click at [436, 30] on input at bounding box center [493, 28] width 212 height 25
paste input "5873385948"
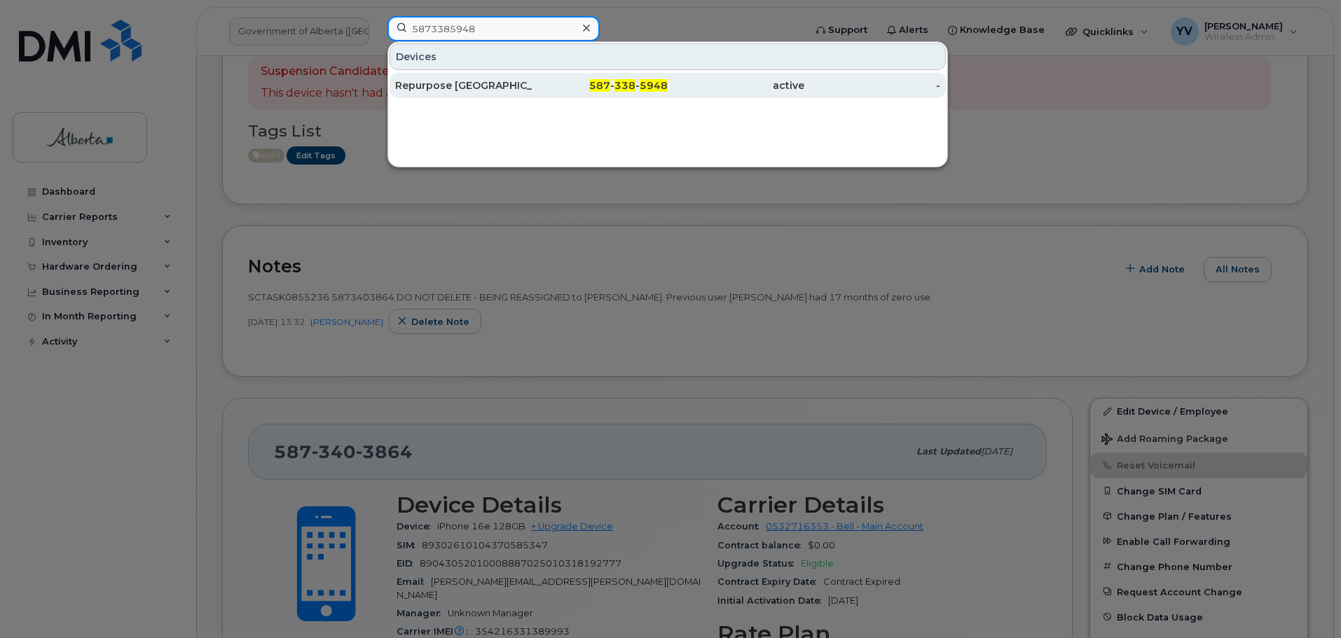
type input "5873385948"
click at [600, 88] on span "587" at bounding box center [599, 85] width 21 height 13
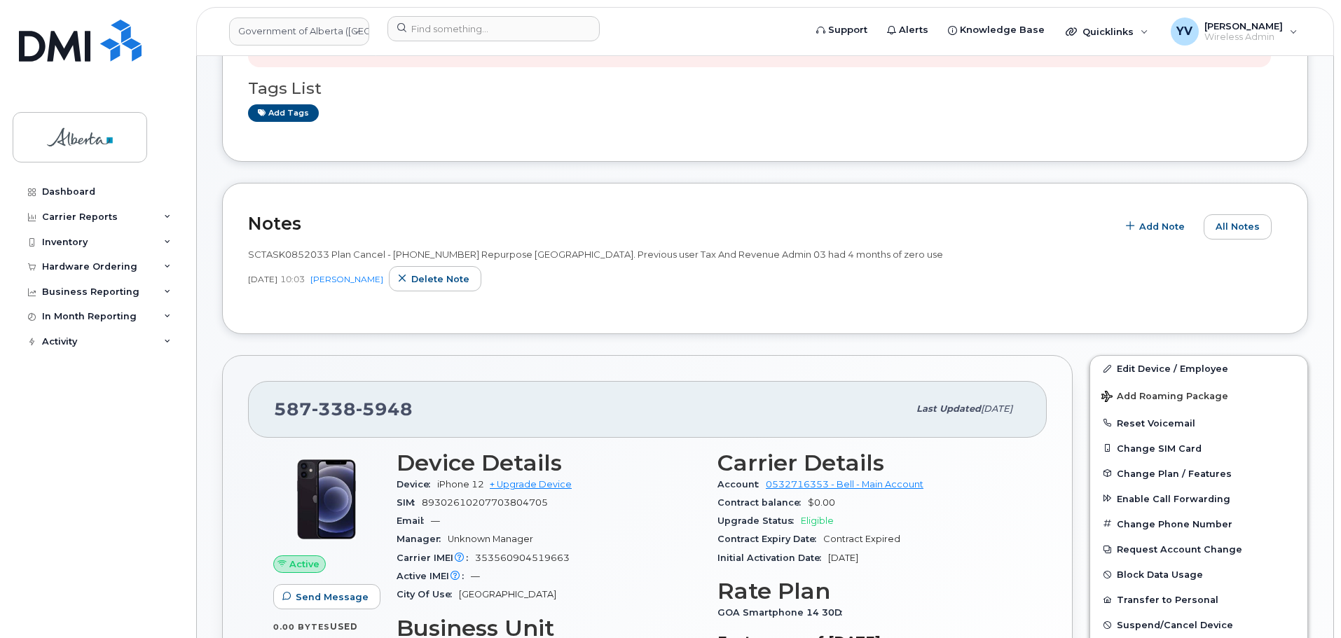
scroll to position [291, 0]
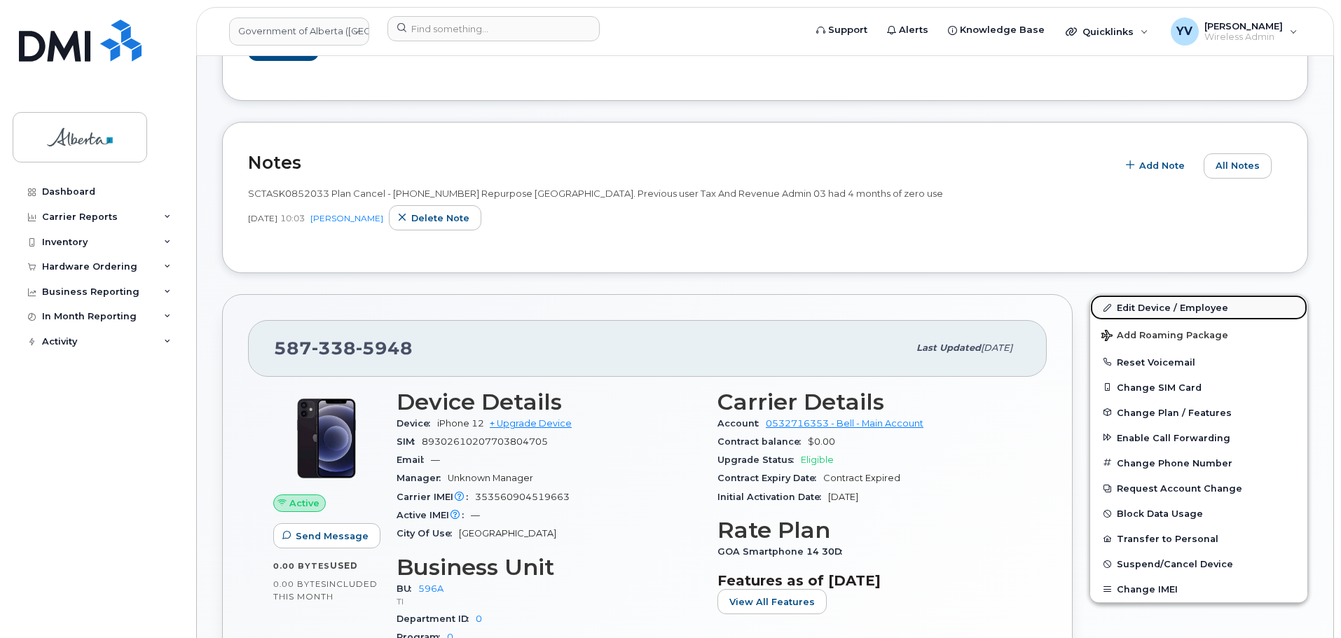
click at [1140, 307] on link "Edit Device / Employee" at bounding box center [1198, 307] width 217 height 25
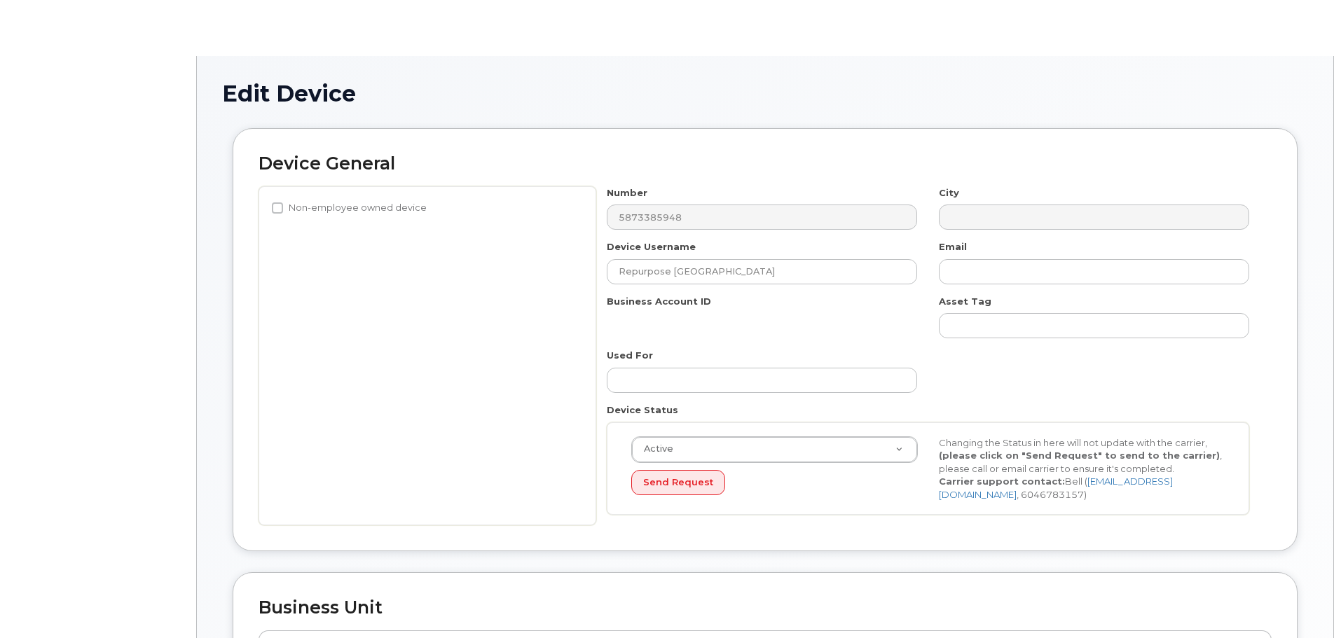
select select "4797729"
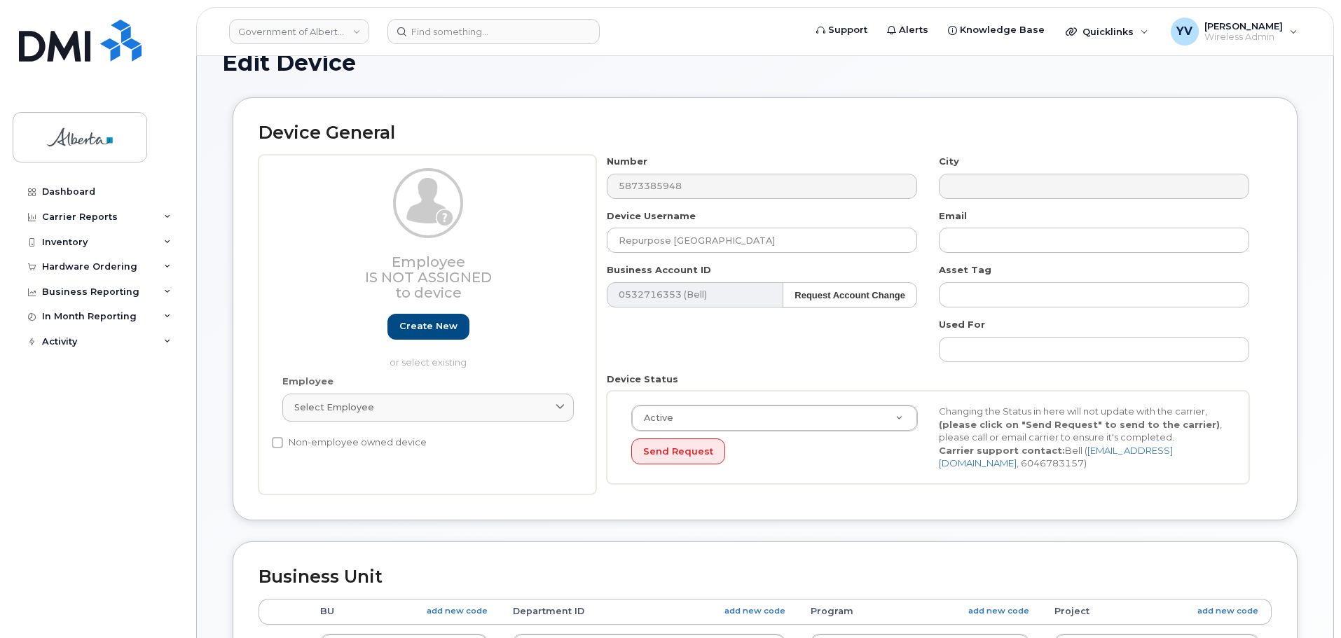
scroll to position [120, 0]
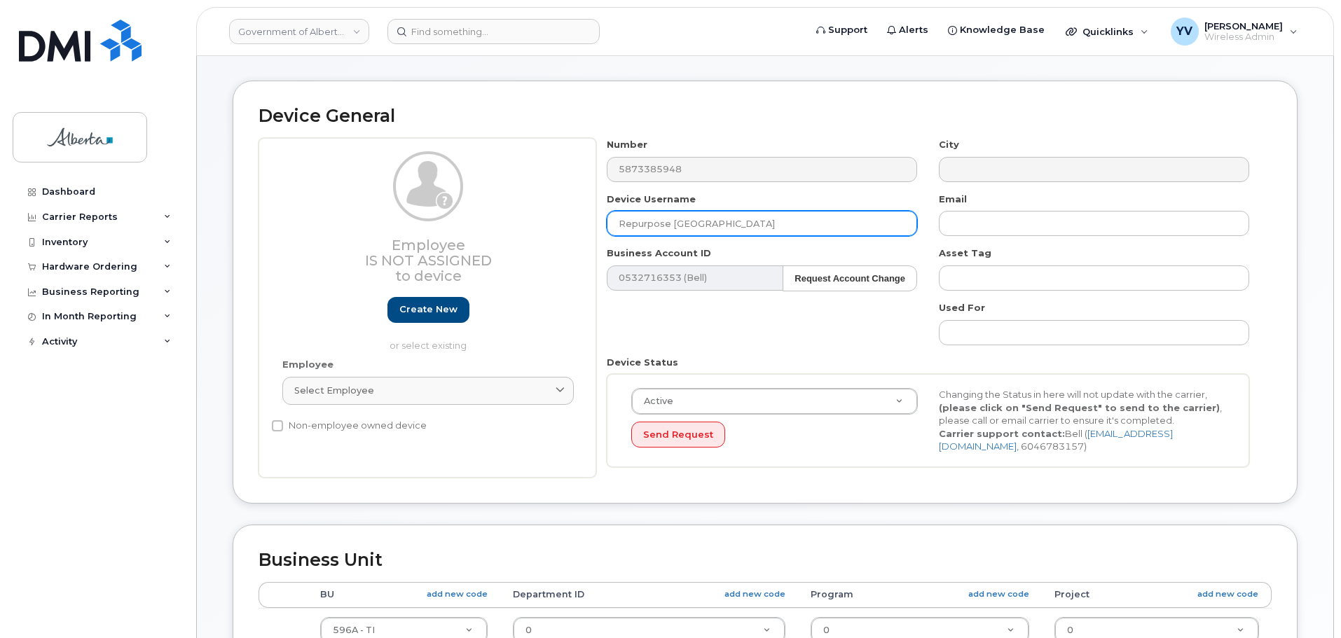
drag, startPoint x: 731, startPoint y: 223, endPoint x: 611, endPoint y: 218, distance: 119.9
click at [611, 218] on input "Repurpose Edmonton" at bounding box center [762, 223] width 310 height 25
paste input "[PERSON_NAME]"
type input "[PERSON_NAME]"
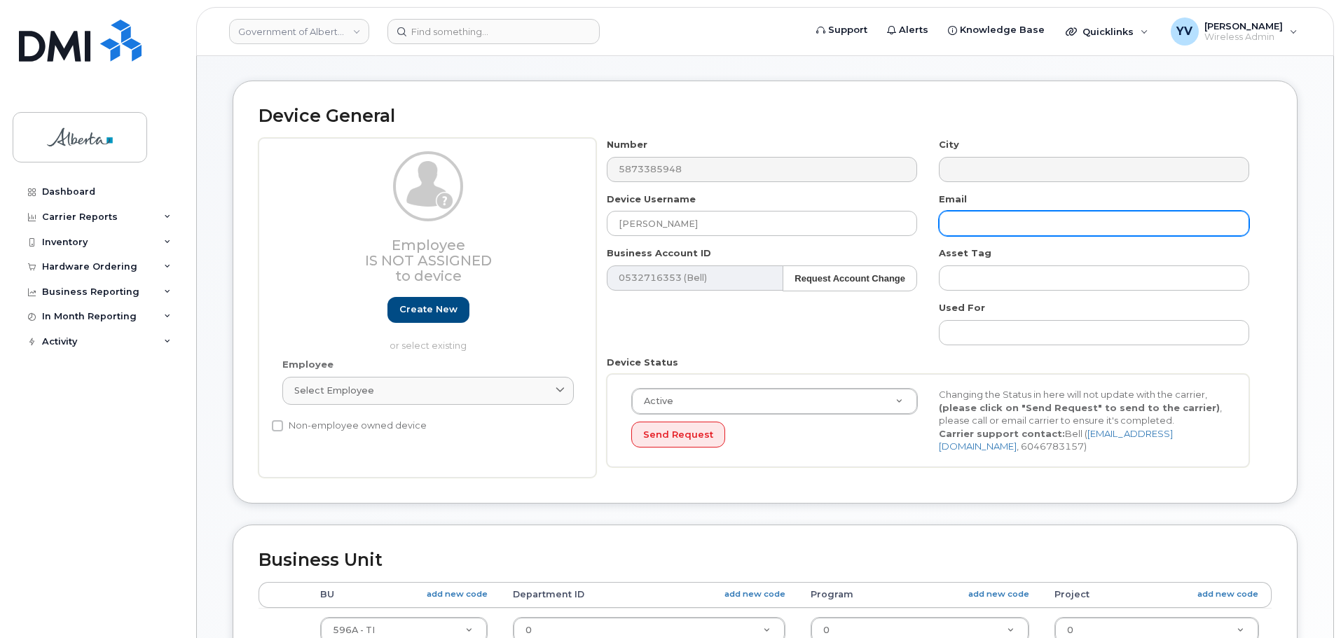
click at [974, 225] on input "text" at bounding box center [1094, 223] width 310 height 25
paste input "[PERSON_NAME][EMAIL_ADDRESS][PERSON_NAME][DOMAIN_NAME]"
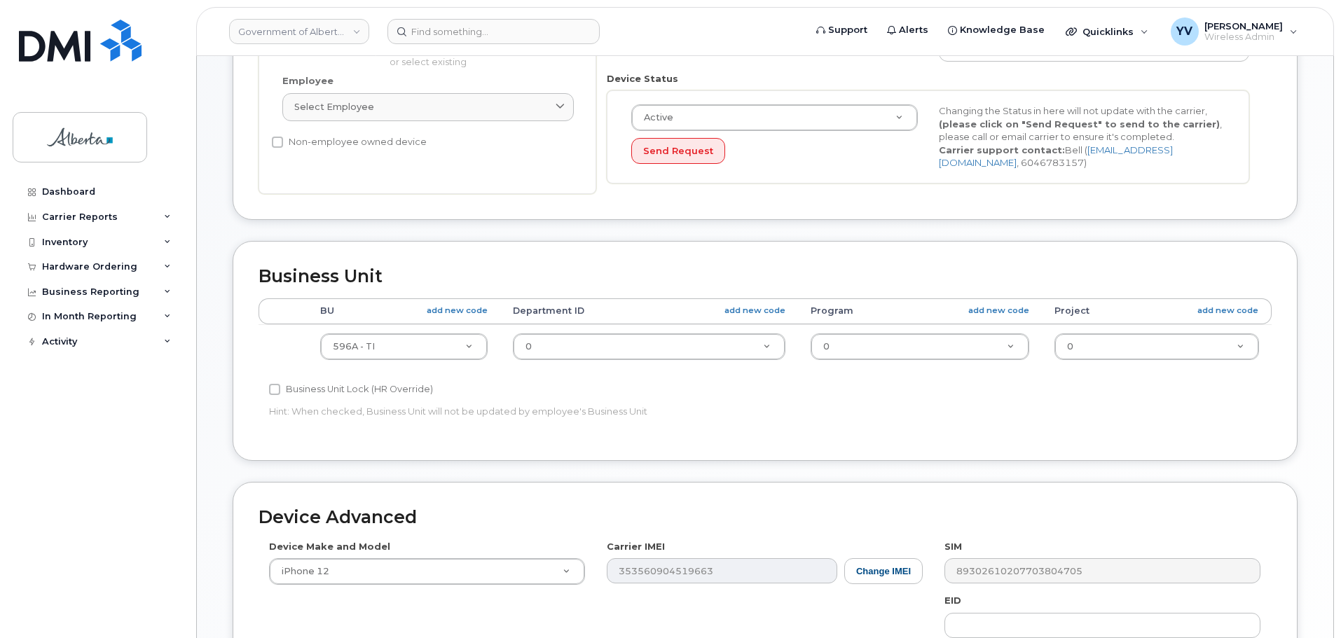
scroll to position [405, 0]
type input "[PERSON_NAME][EMAIL_ADDRESS][PERSON_NAME][DOMAIN_NAME]"
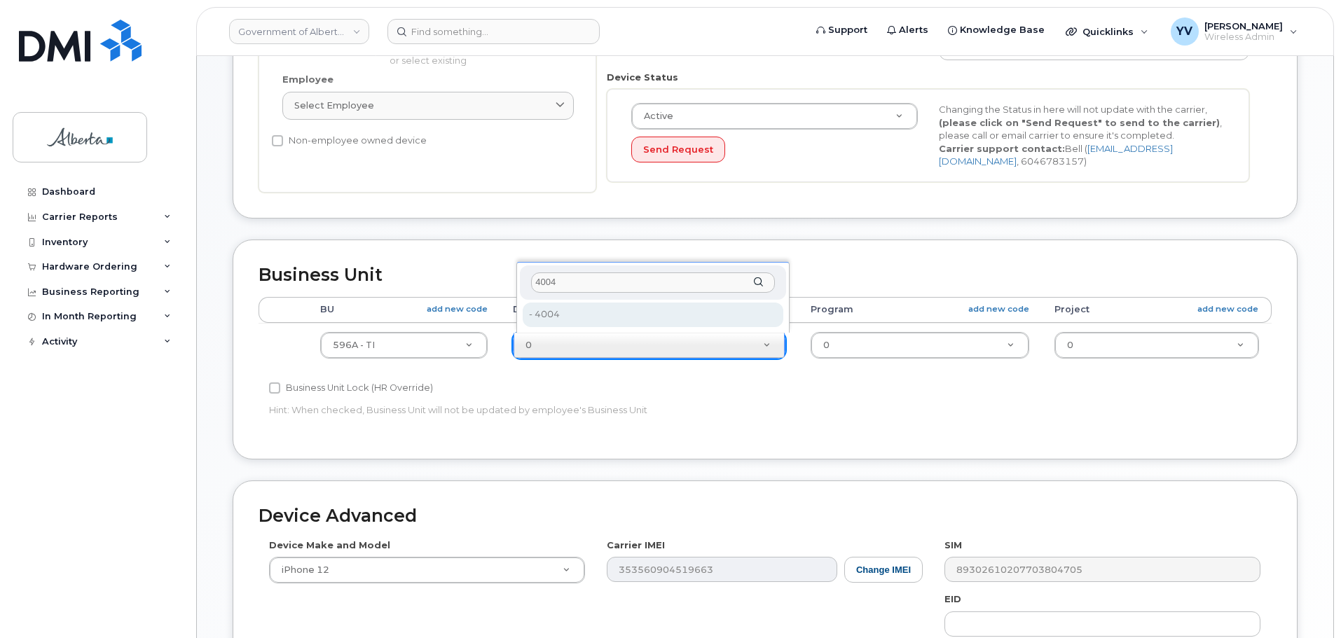
type input "4004"
type input "5729764"
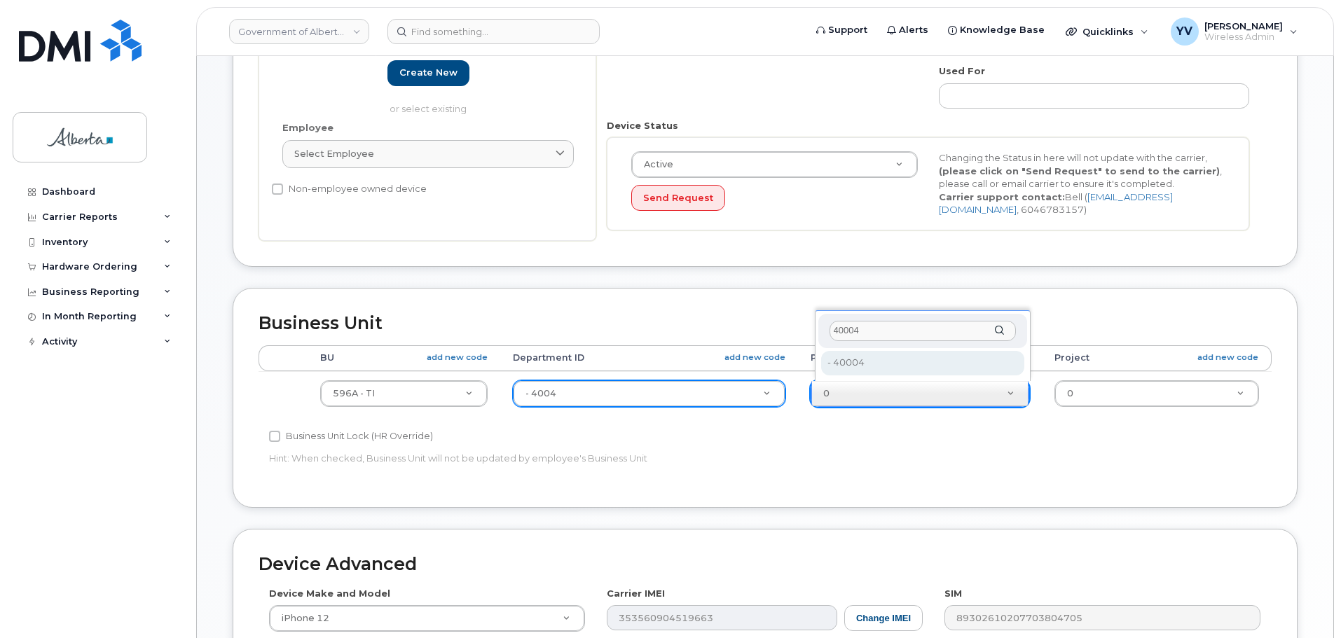
scroll to position [335, 0]
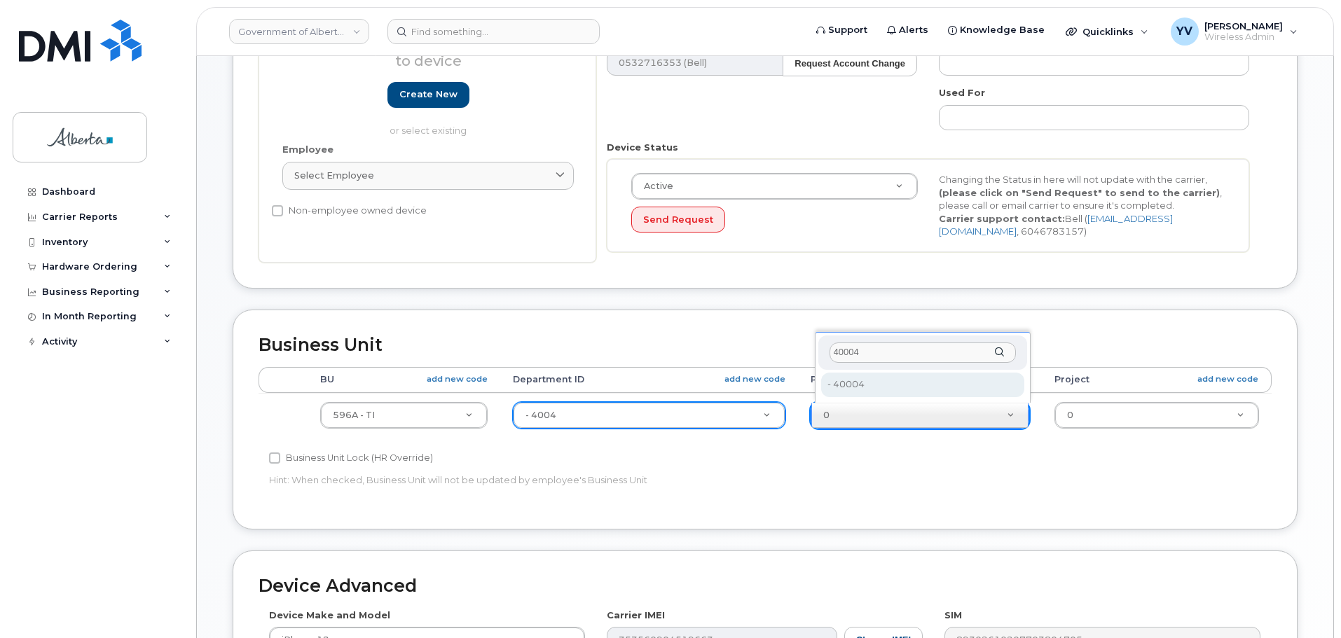
type input "40004"
type input "5729765"
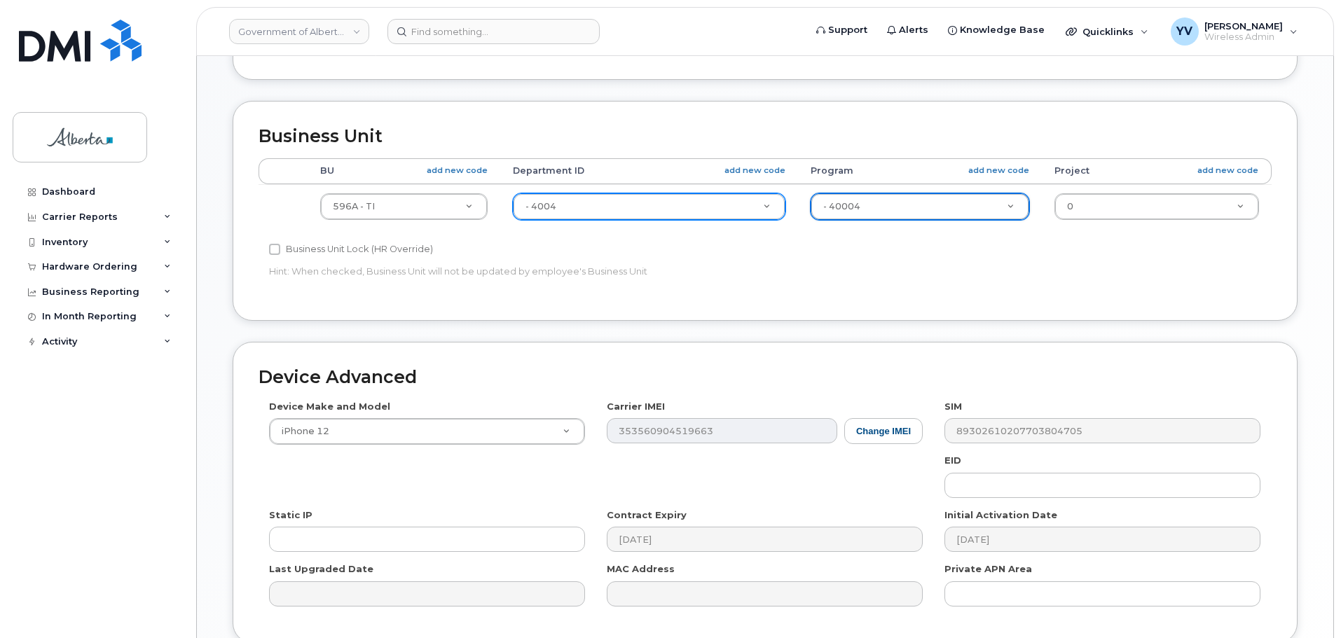
scroll to position [572, 0]
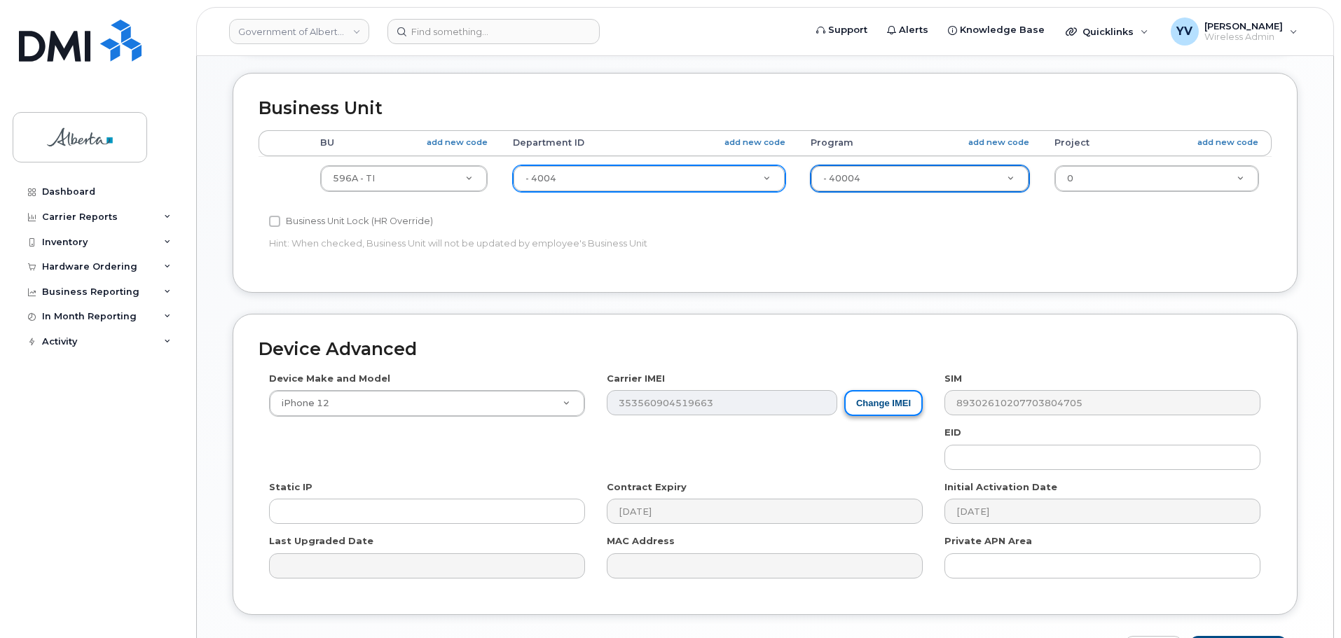
click at [881, 399] on button "Change IMEI" at bounding box center [883, 403] width 78 height 26
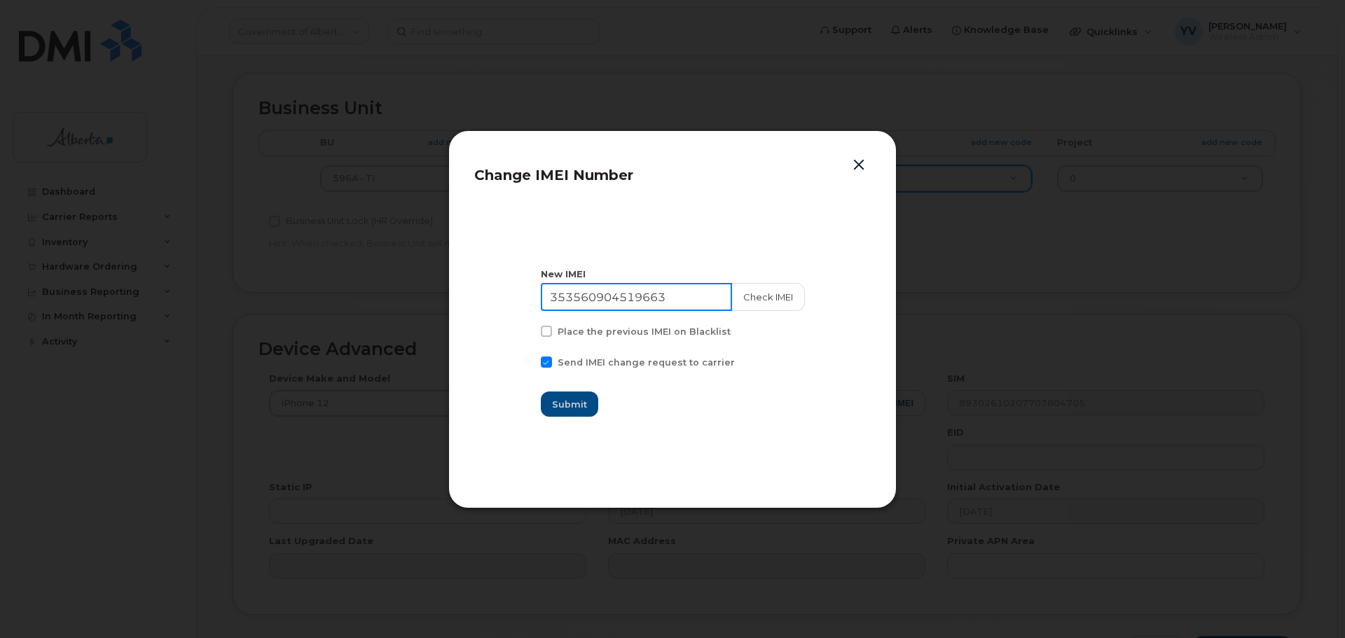
drag, startPoint x: 689, startPoint y: 294, endPoint x: 551, endPoint y: 301, distance: 138.2
click at [551, 301] on input "353560904519663" at bounding box center [636, 297] width 191 height 28
paste input "4047647685901"
type input "354047647685901"
click at [570, 403] on span "Submit" at bounding box center [570, 404] width 35 height 13
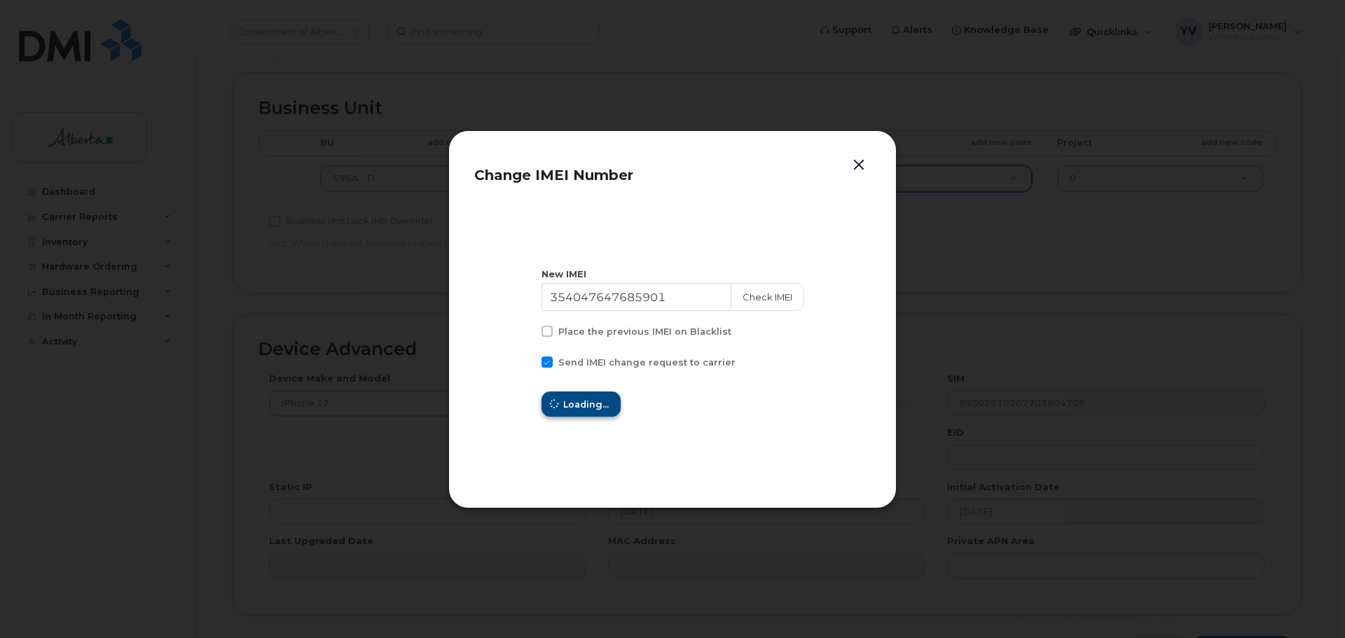
type input "354047647685901"
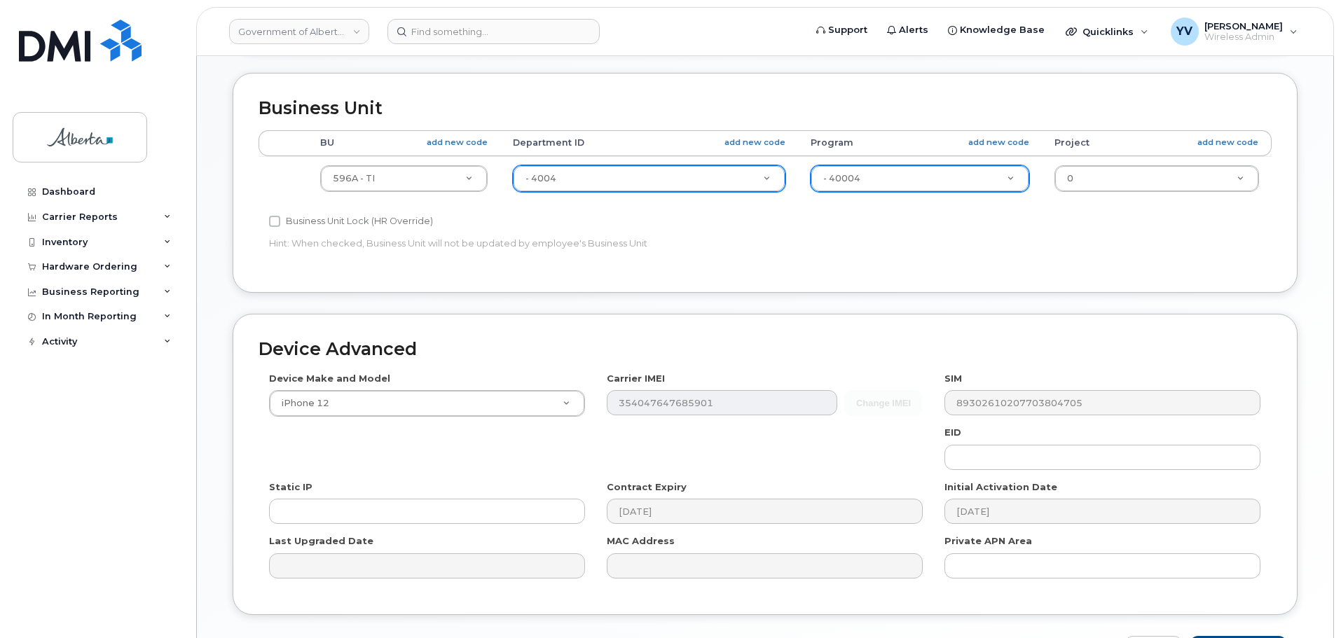
scroll to position [665, 0]
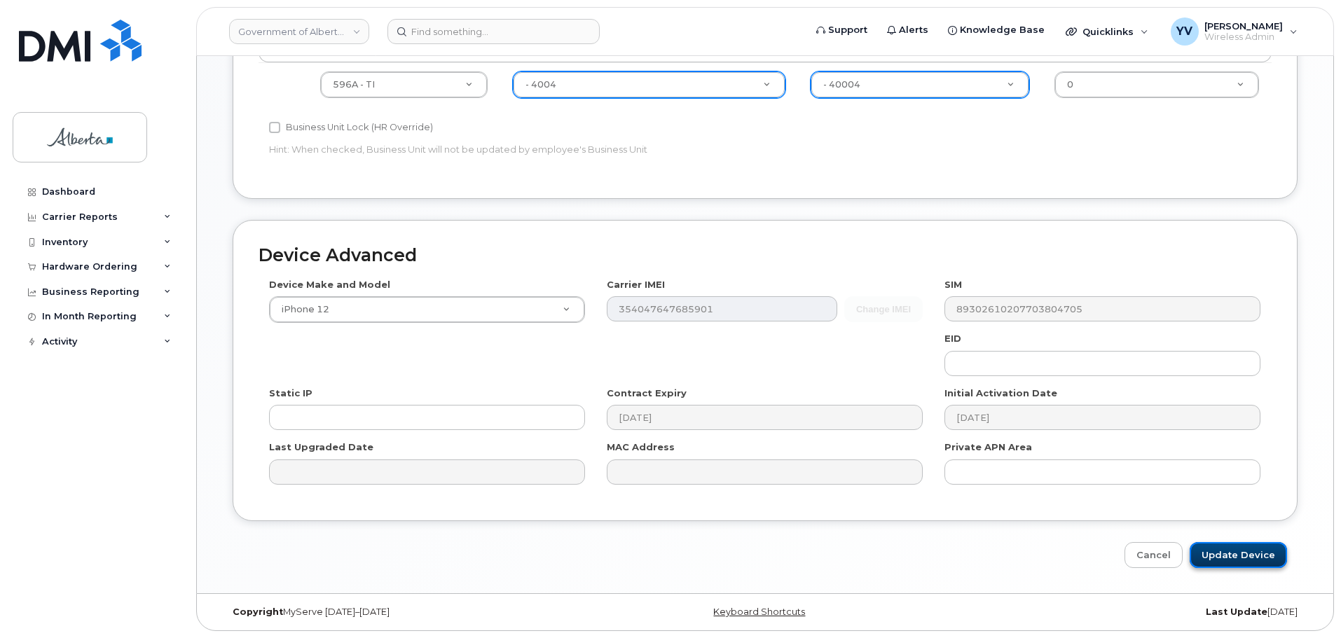
click at [1231, 553] on input "Update Device" at bounding box center [1237, 555] width 97 height 26
type input "Saving..."
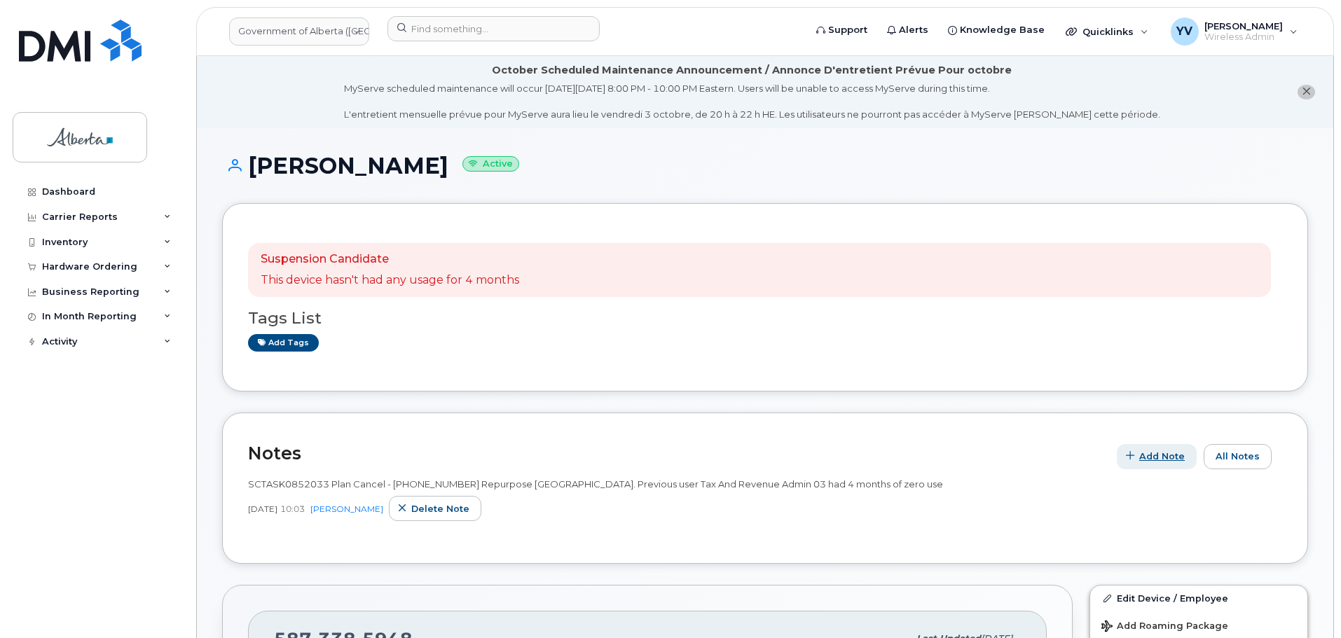
click at [1154, 454] on span "Add Note" at bounding box center [1162, 456] width 46 height 13
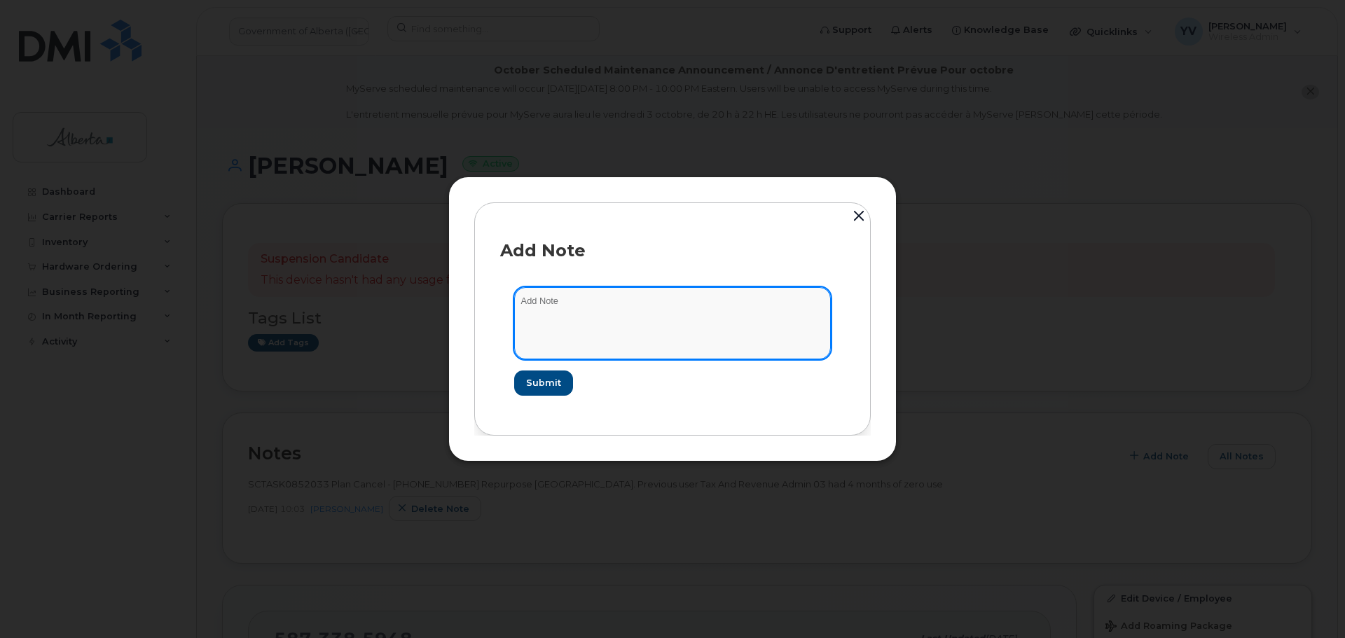
click at [550, 308] on textarea at bounding box center [672, 322] width 317 height 71
paste textarea "SCTASK0856870 5873385948 DO NOT DELETE - BEING REASSIGNED to [PERSON_NAME]. Pla…"
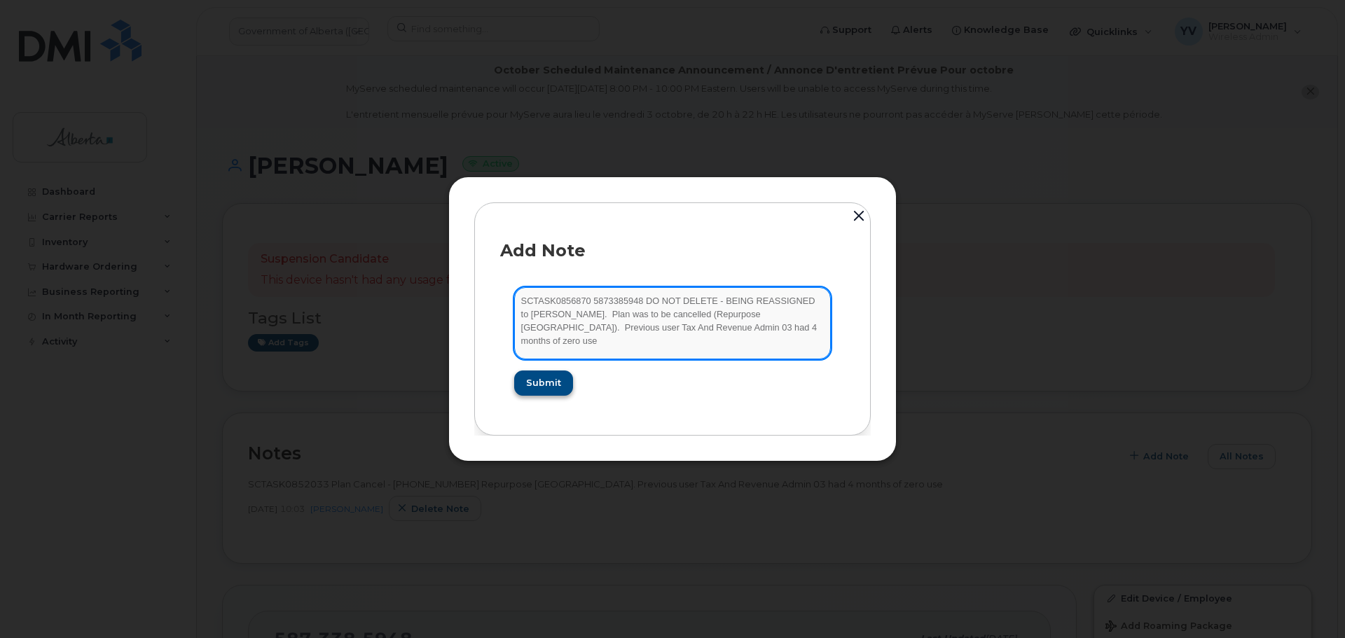
type textarea "SCTASK0856870 5873385948 DO NOT DELETE - BEING REASSIGNED to [PERSON_NAME]. Pla…"
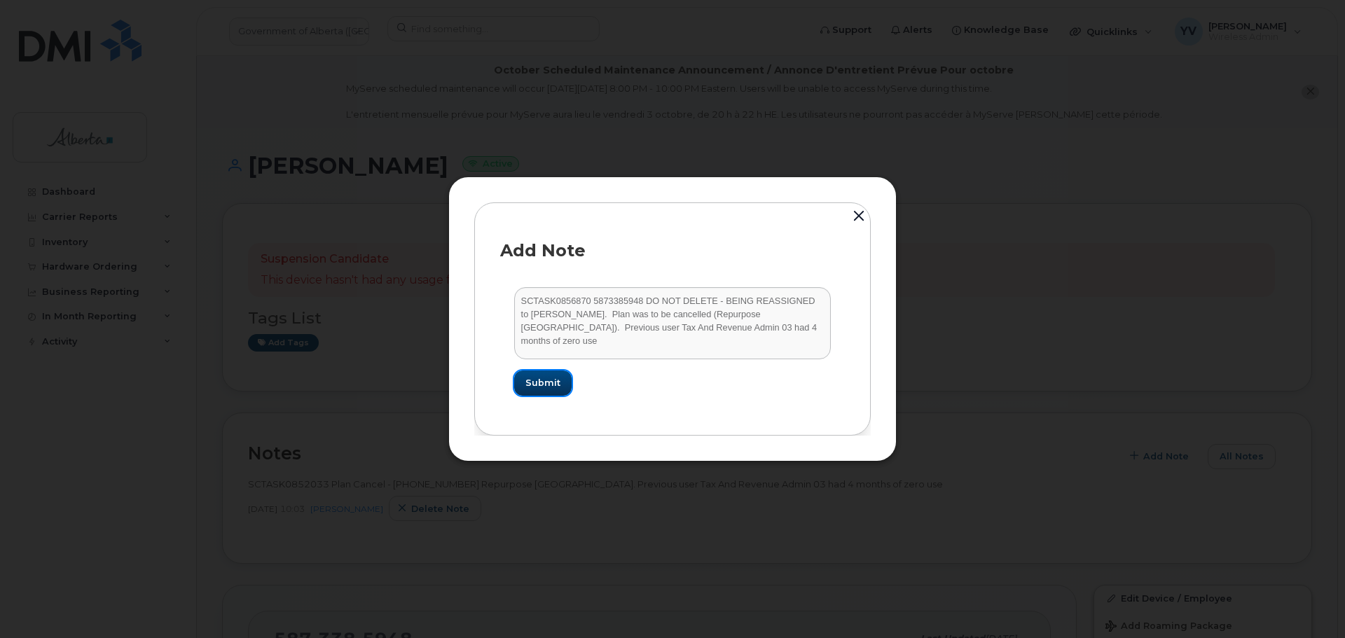
click at [538, 380] on span "Submit" at bounding box center [542, 382] width 35 height 13
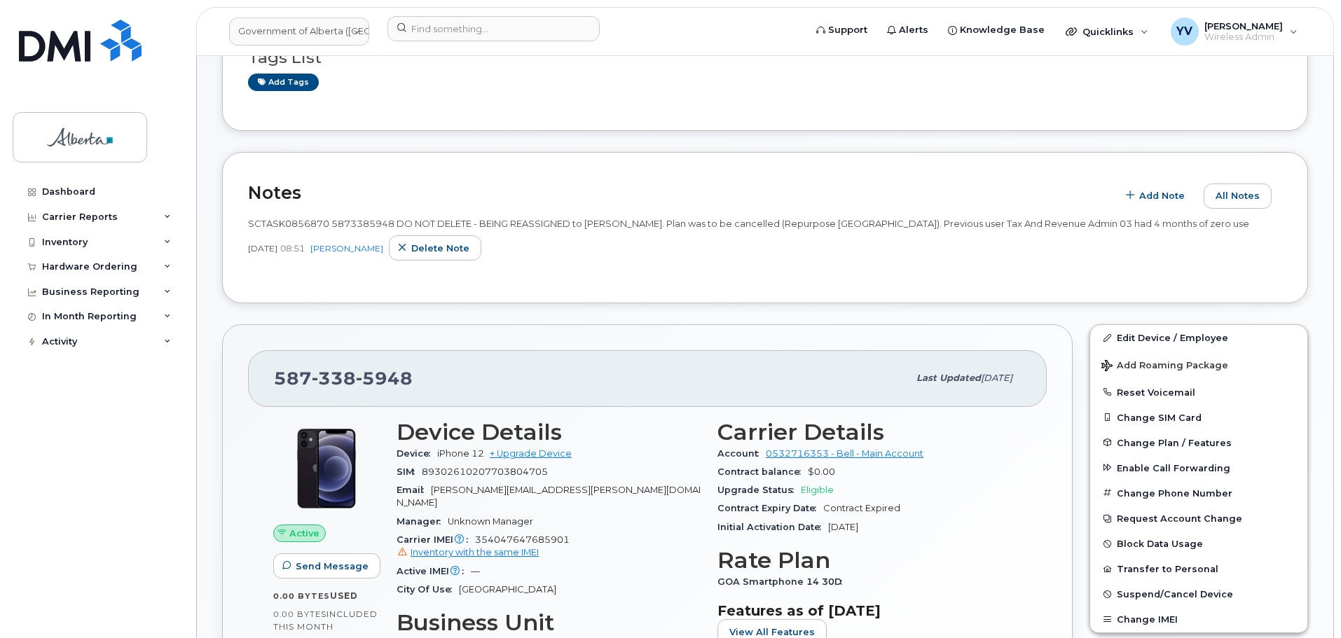
scroll to position [327, 0]
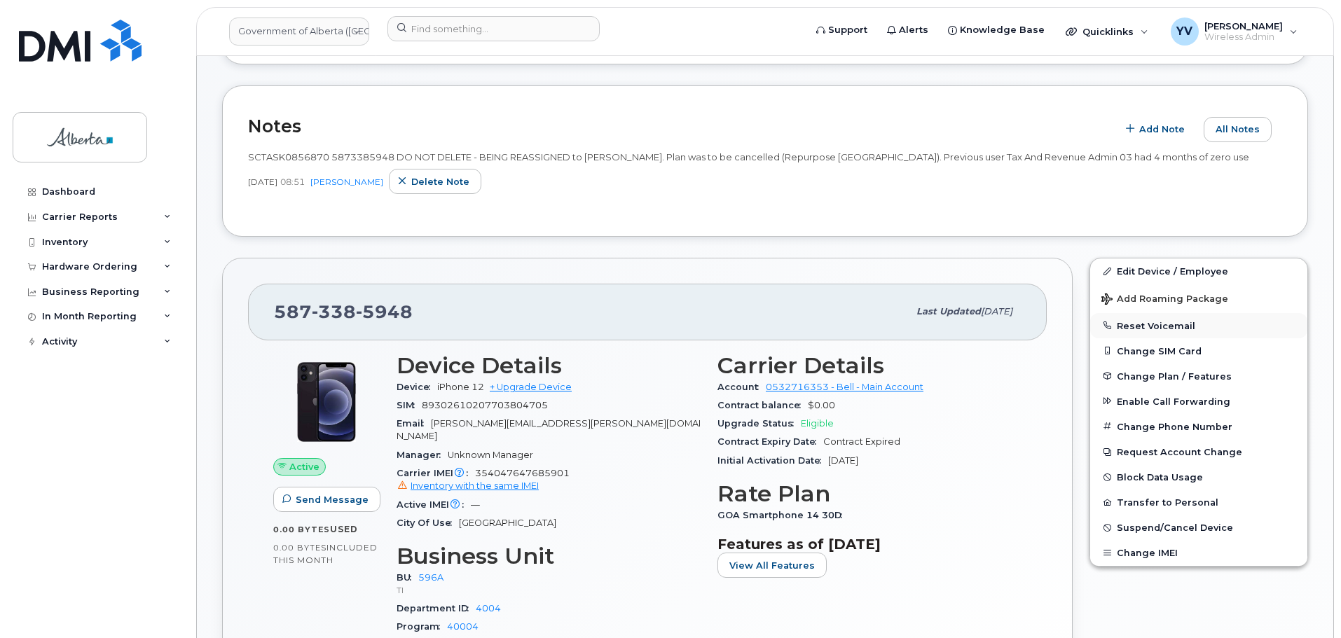
click at [1157, 326] on button "Reset Voicemail" at bounding box center [1198, 325] width 217 height 25
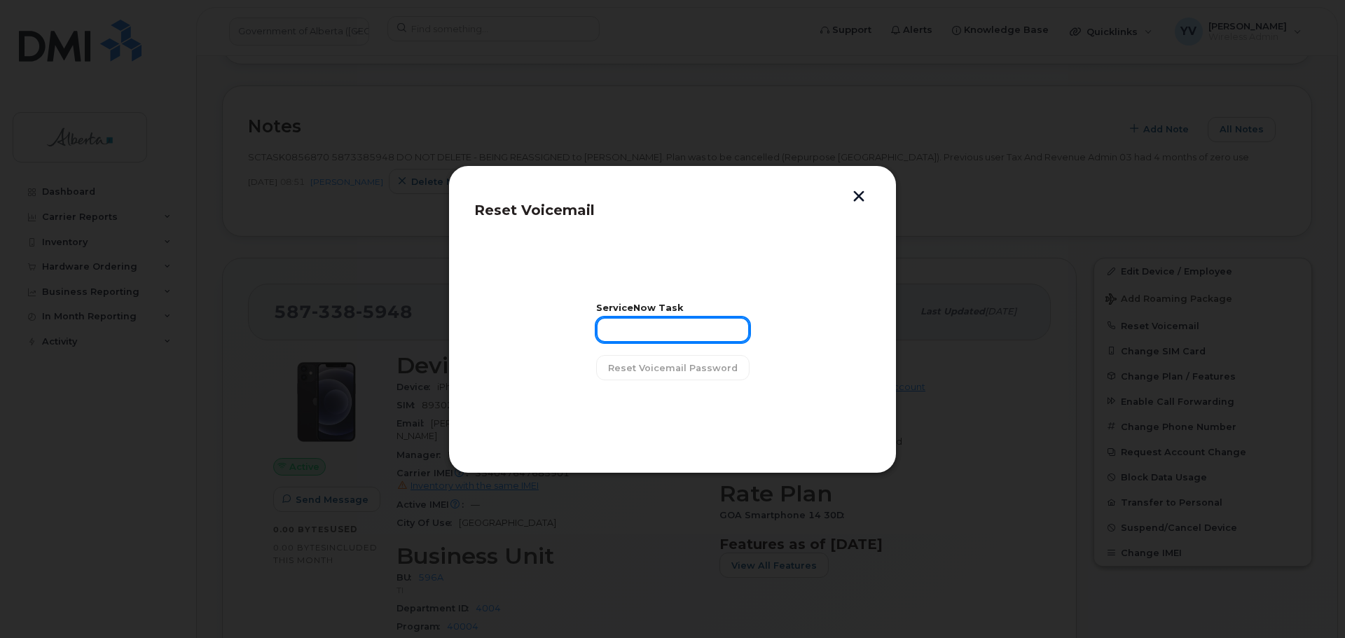
click at [639, 327] on input "text" at bounding box center [672, 329] width 153 height 25
paste input "SCTASK0856870"
type input "SCTASK0856870"
click at [678, 359] on button "Reset Voicemail Password" at bounding box center [672, 367] width 153 height 25
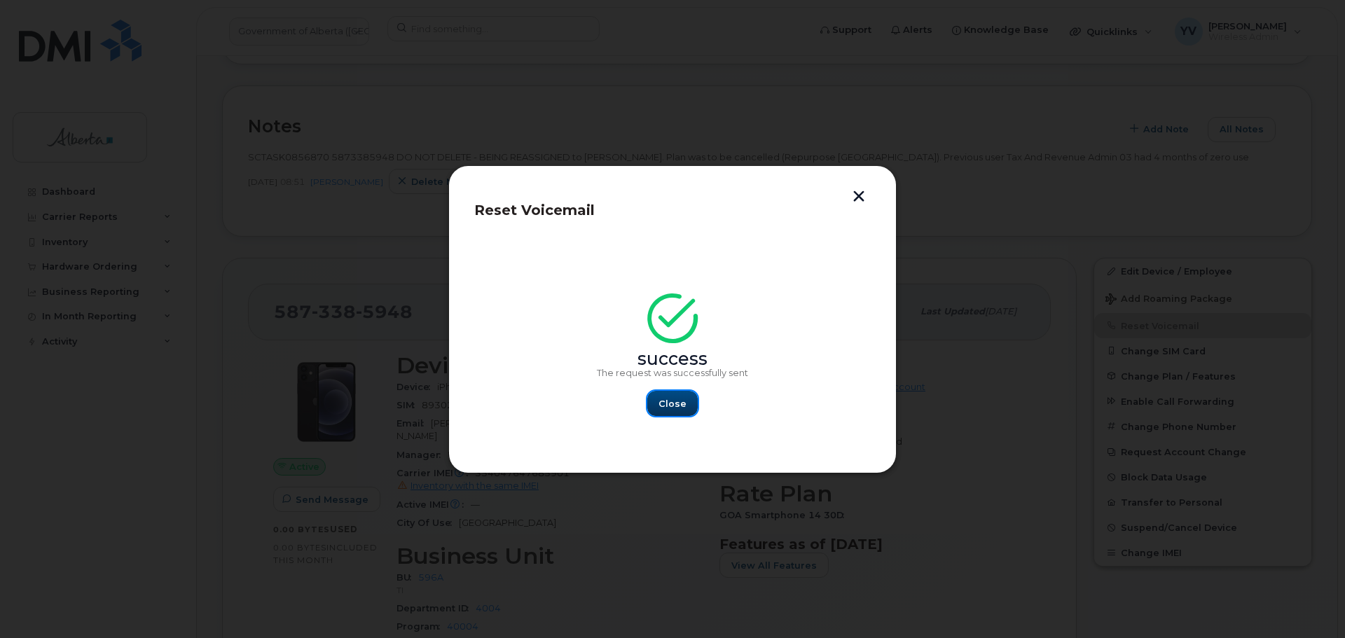
click at [672, 408] on span "Close" at bounding box center [672, 403] width 28 height 13
